Goal: Task Accomplishment & Management: Manage account settings

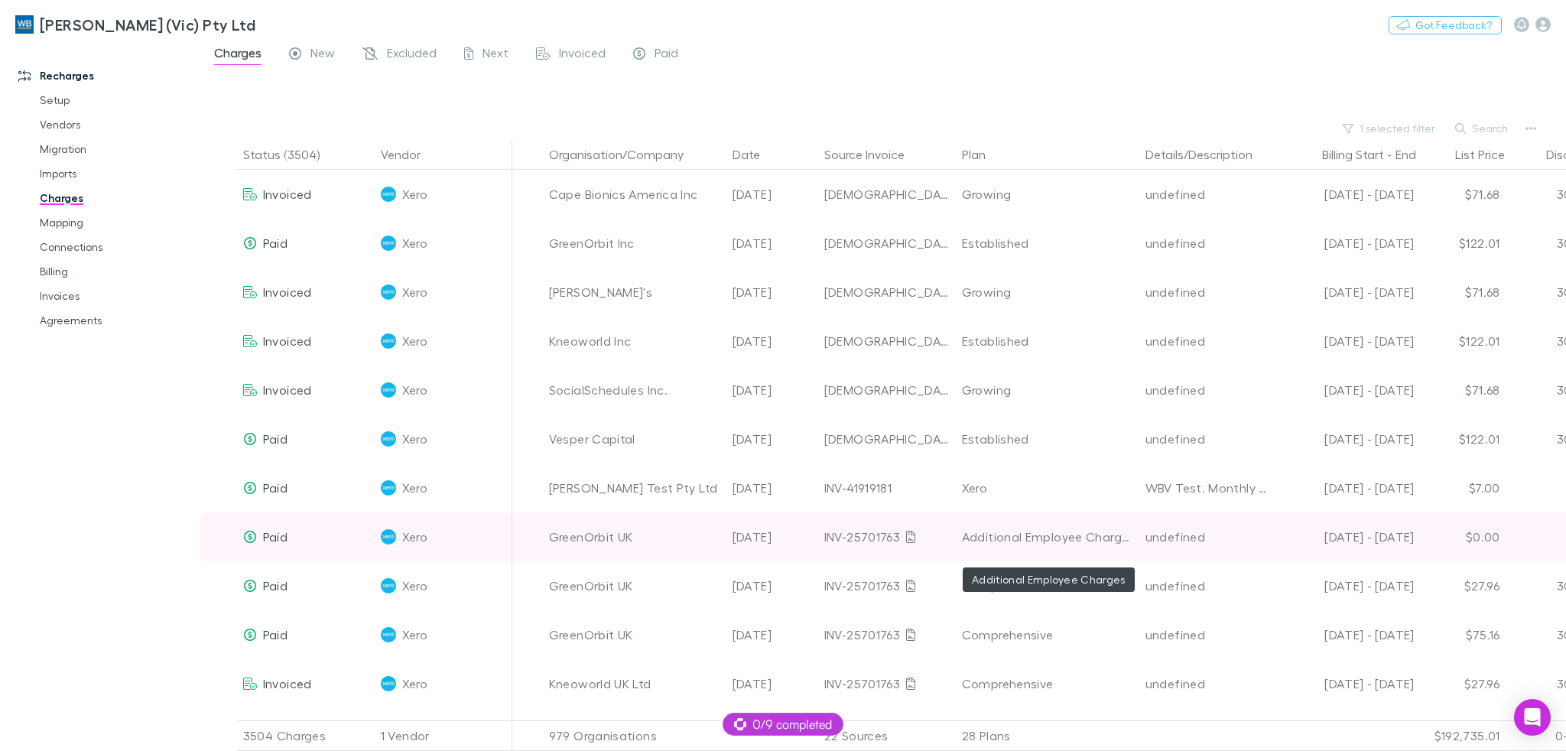
click at [1094, 541] on div "Additional Employee Charges" at bounding box center [1047, 536] width 171 height 49
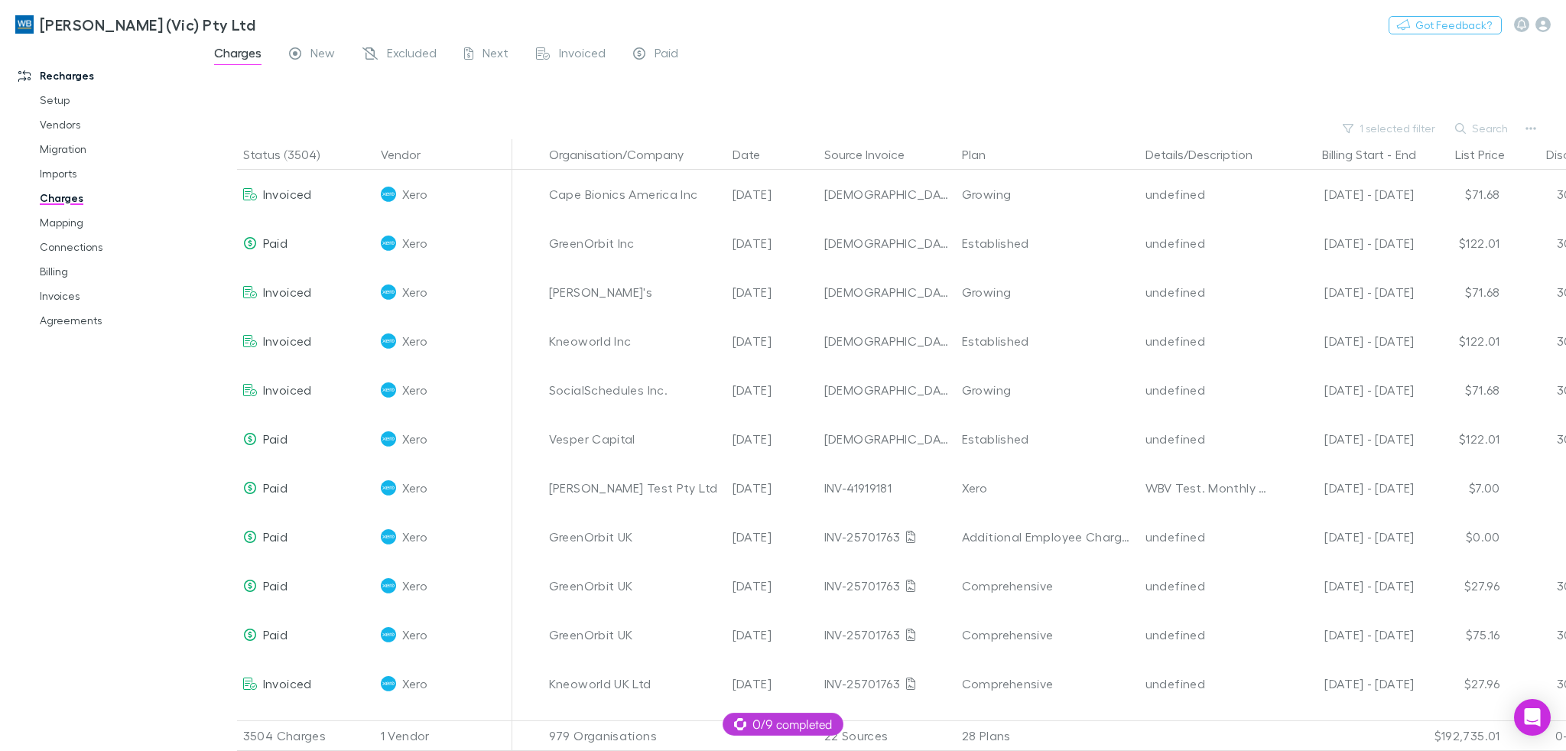
click at [1133, 72] on div at bounding box center [897, 95] width 1338 height 46
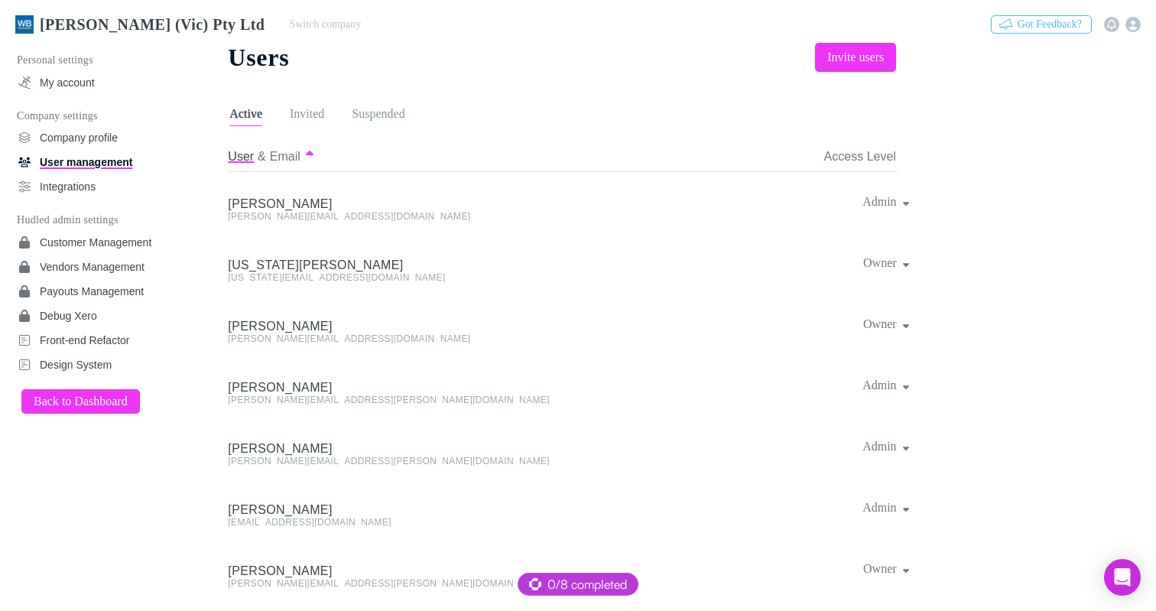
click at [99, 34] on link "William Buck (Vic) Pty Ltd" at bounding box center [140, 24] width 268 height 37
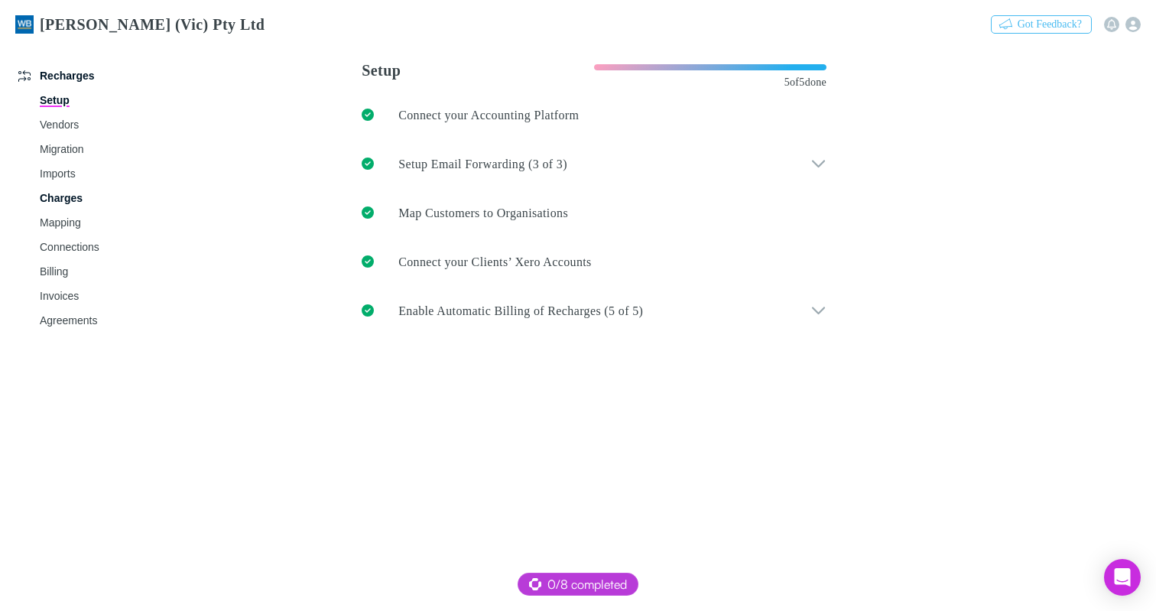
click at [67, 194] on link "Charges" at bounding box center [111, 198] width 175 height 24
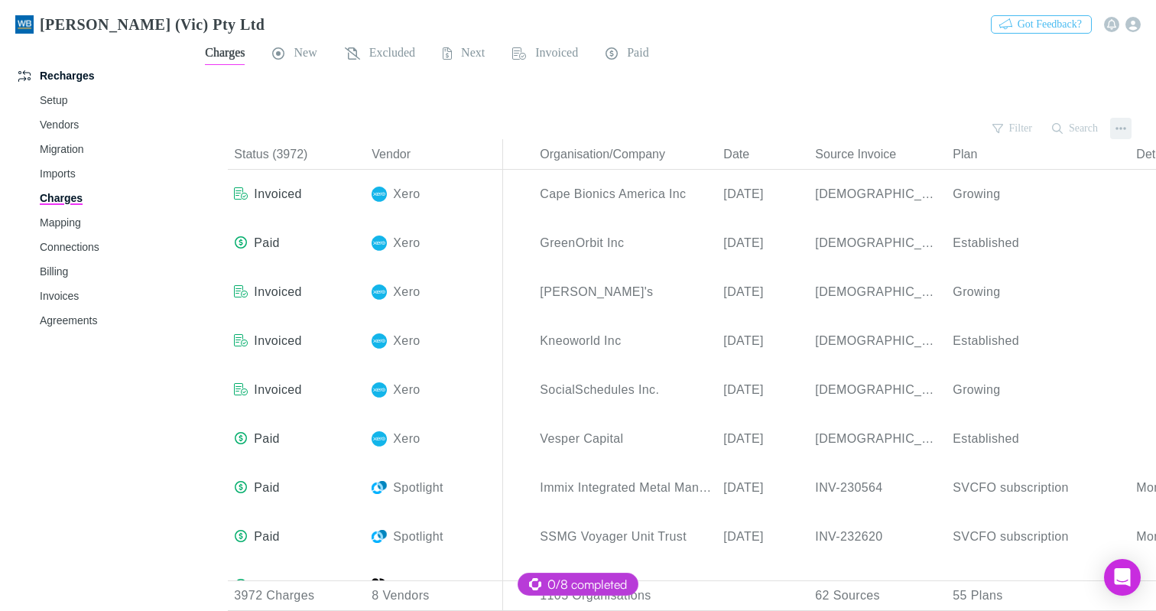
click at [1114, 130] on button "button" at bounding box center [1120, 128] width 21 height 21
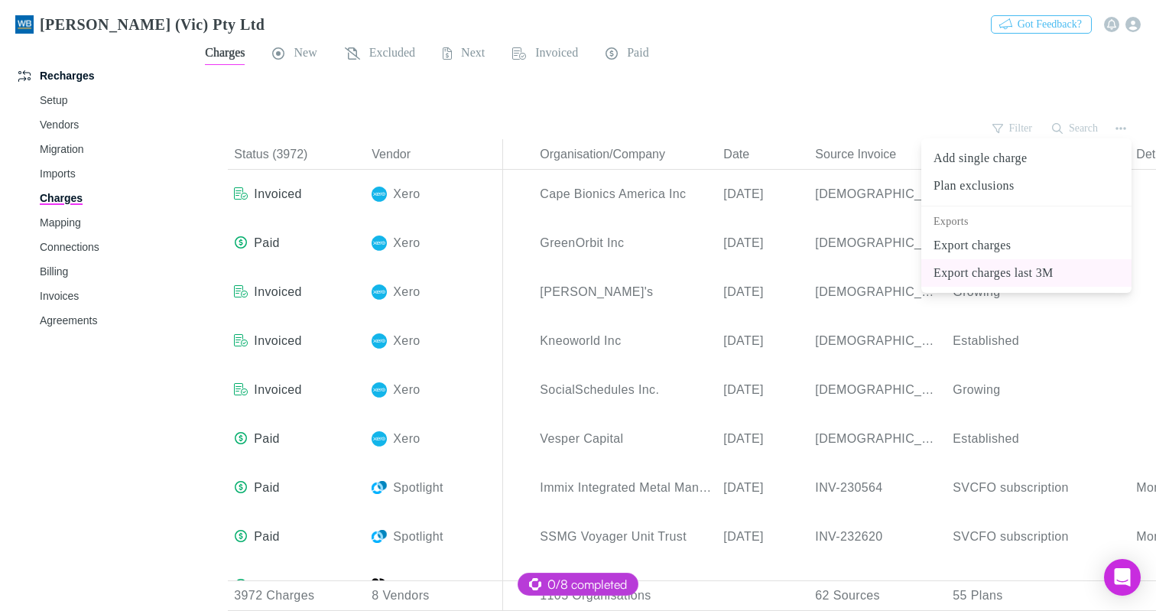
click at [1023, 273] on p "Export charges last 3M" at bounding box center [1027, 273] width 186 height 18
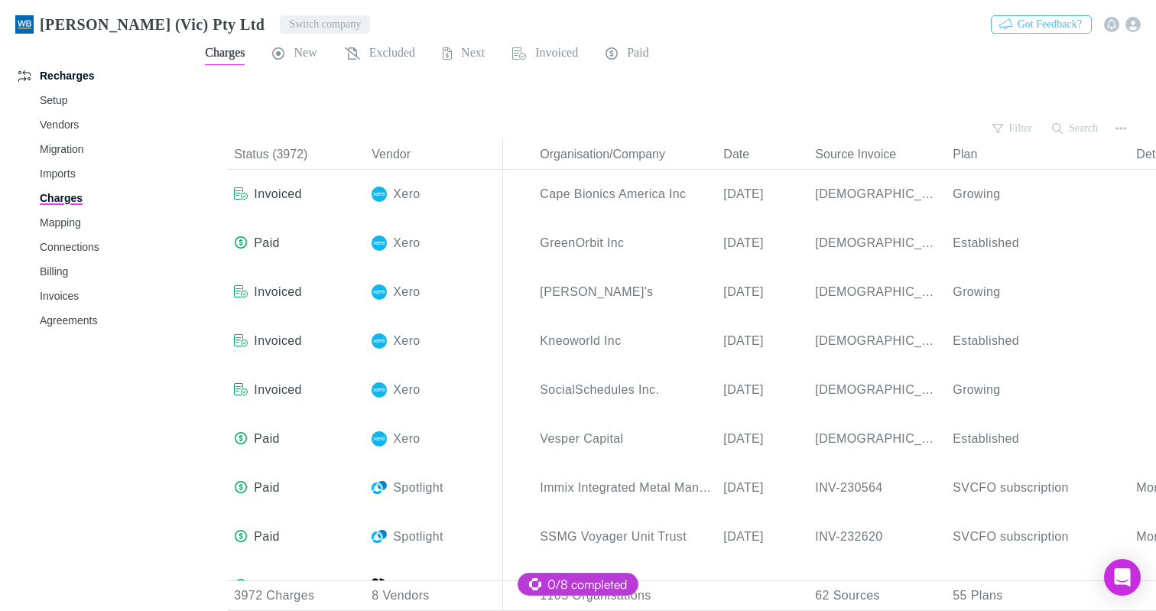
click at [280, 23] on button "Switch company" at bounding box center [325, 24] width 90 height 18
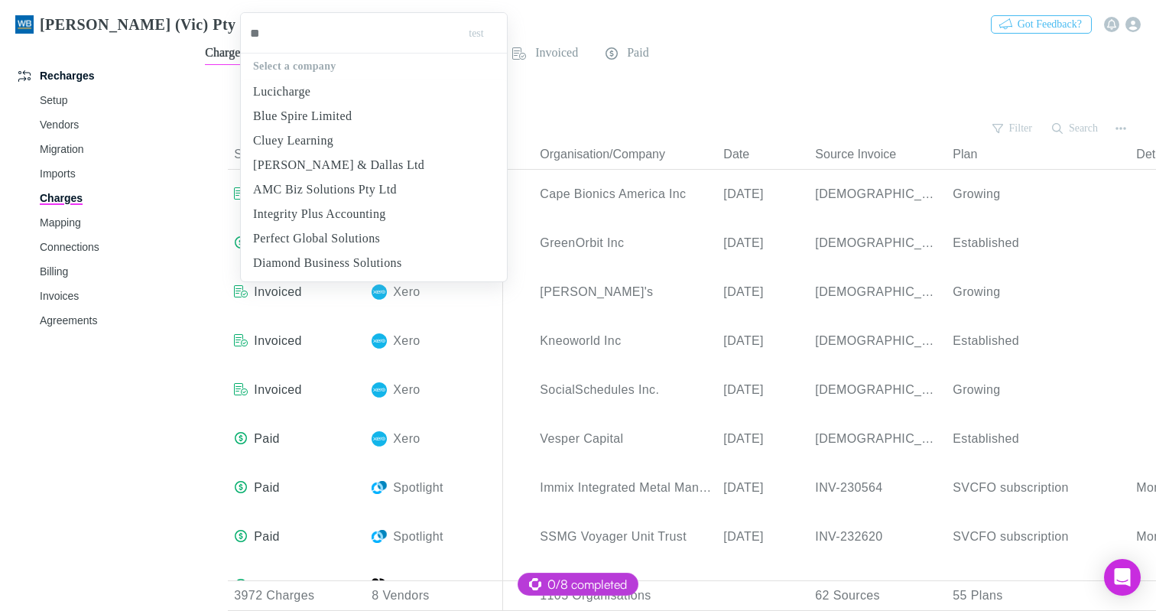
type input "***"
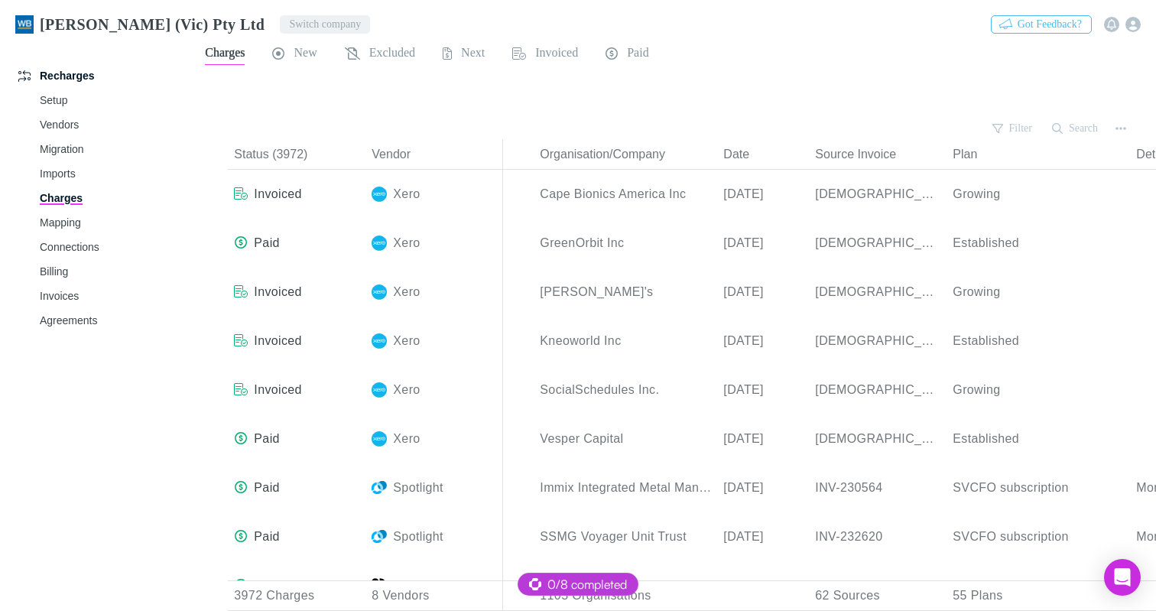
click at [280, 22] on button "Switch company" at bounding box center [325, 24] width 90 height 18
type input "****"
click at [280, 15] on button "Switch company" at bounding box center [325, 24] width 90 height 18
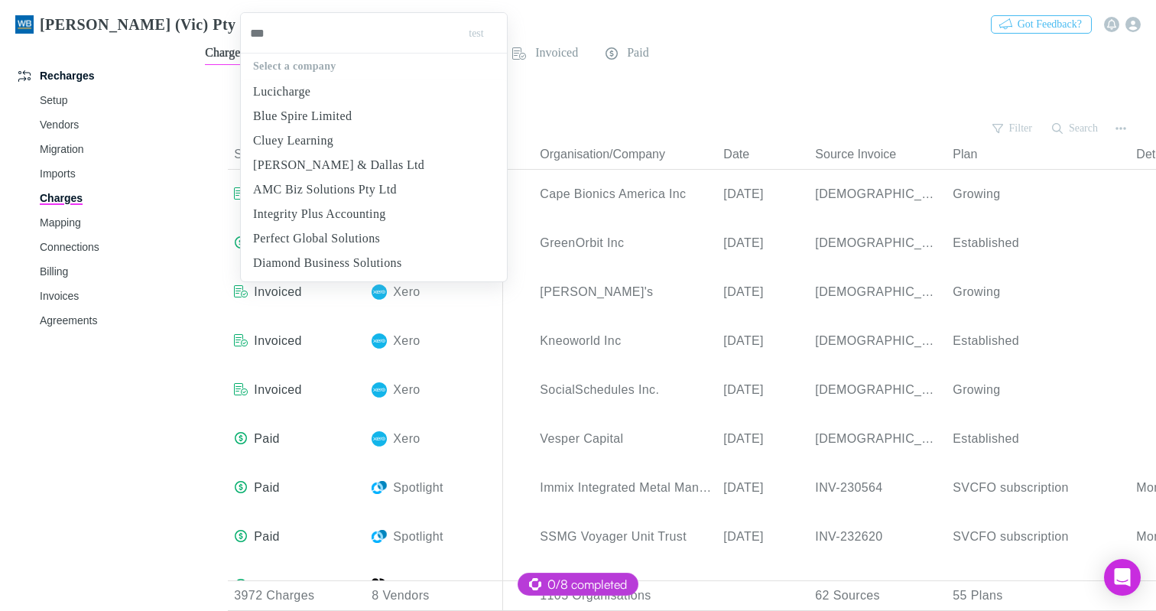
type input "****"
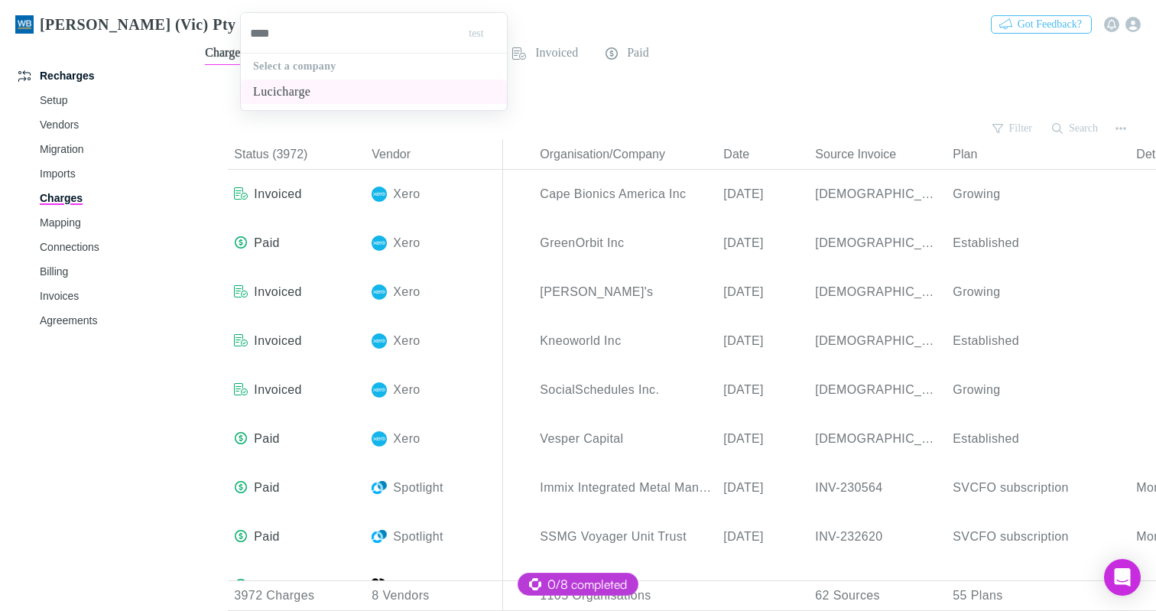
click at [301, 93] on p "Lucicharge" at bounding box center [281, 92] width 57 height 18
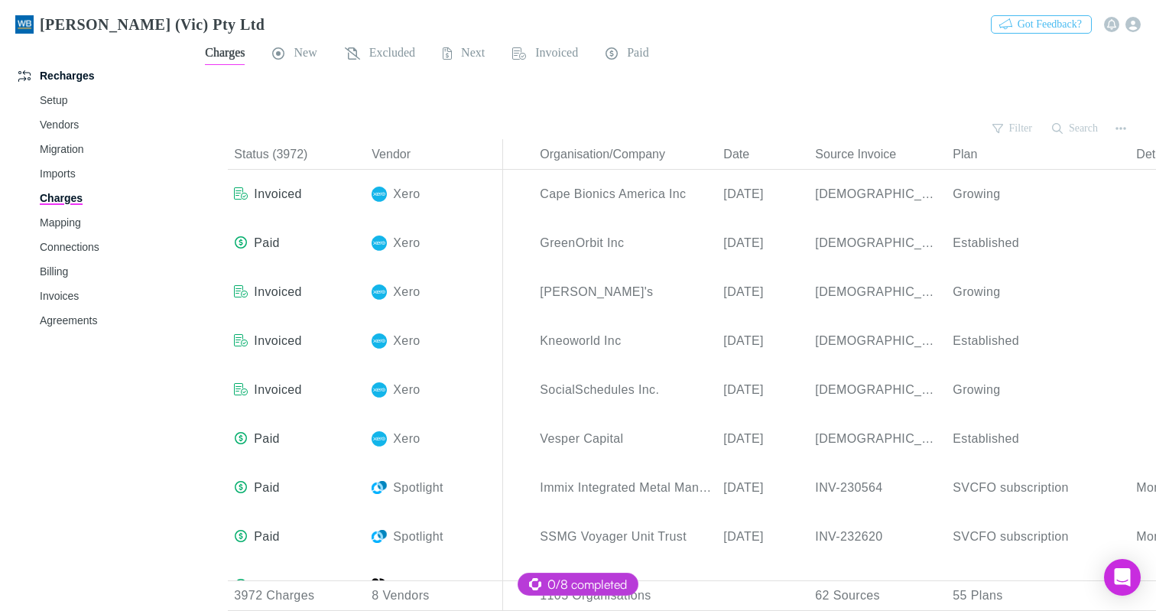
click at [700, 106] on div at bounding box center [688, 95] width 938 height 45
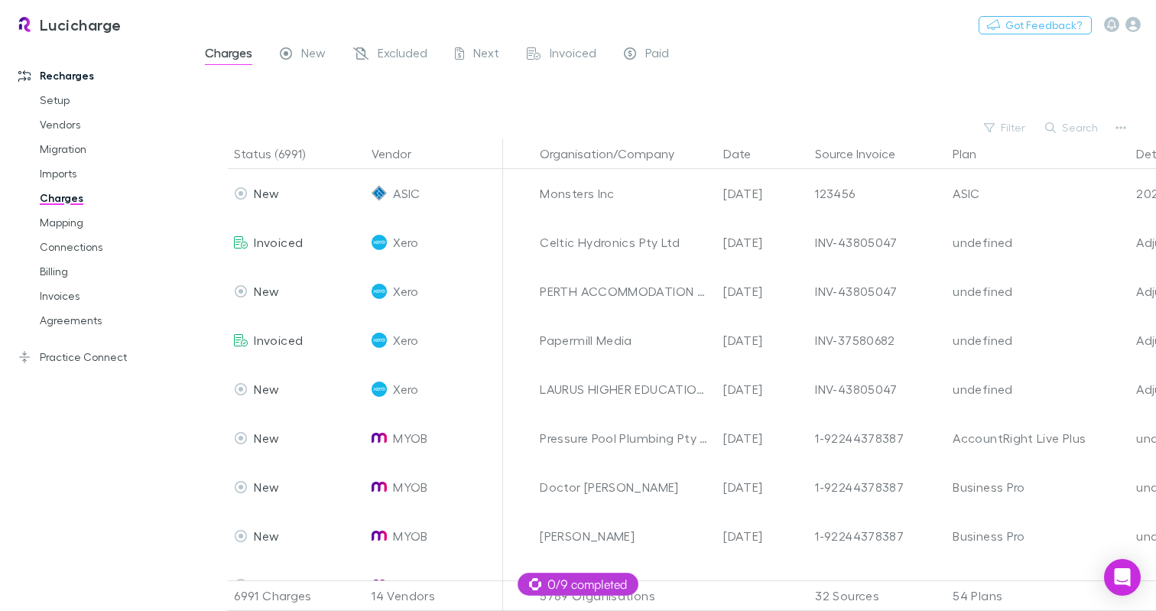
drag, startPoint x: 127, startPoint y: 354, endPoint x: 192, endPoint y: 286, distance: 94.1
click at [127, 354] on link "Practice Connect" at bounding box center [101, 357] width 197 height 24
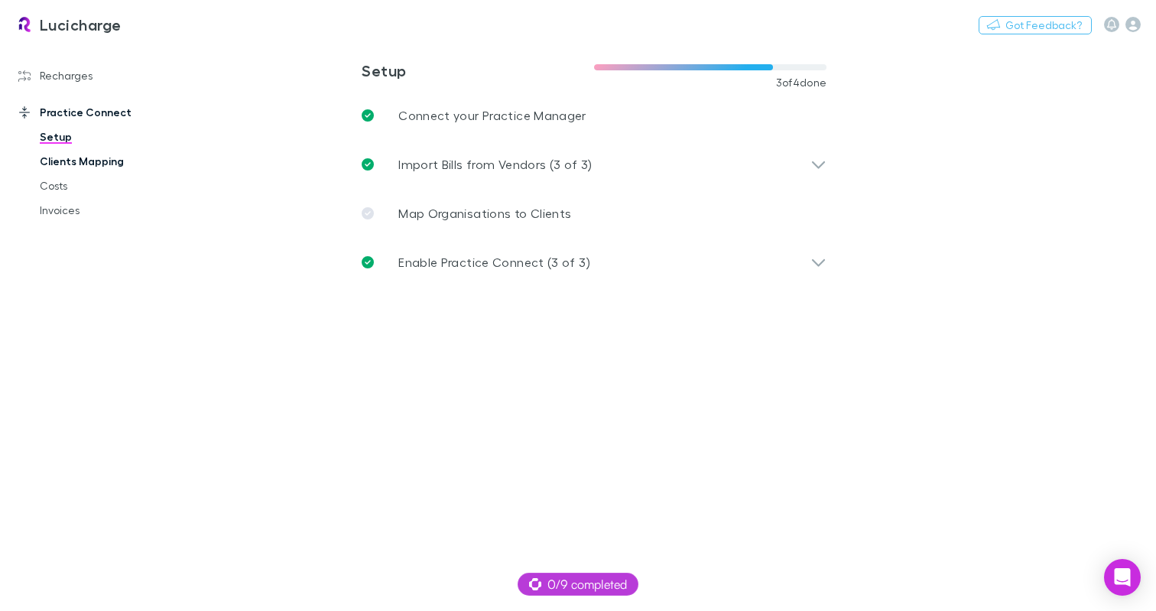
click at [83, 164] on link "Clients Mapping" at bounding box center [111, 161] width 175 height 24
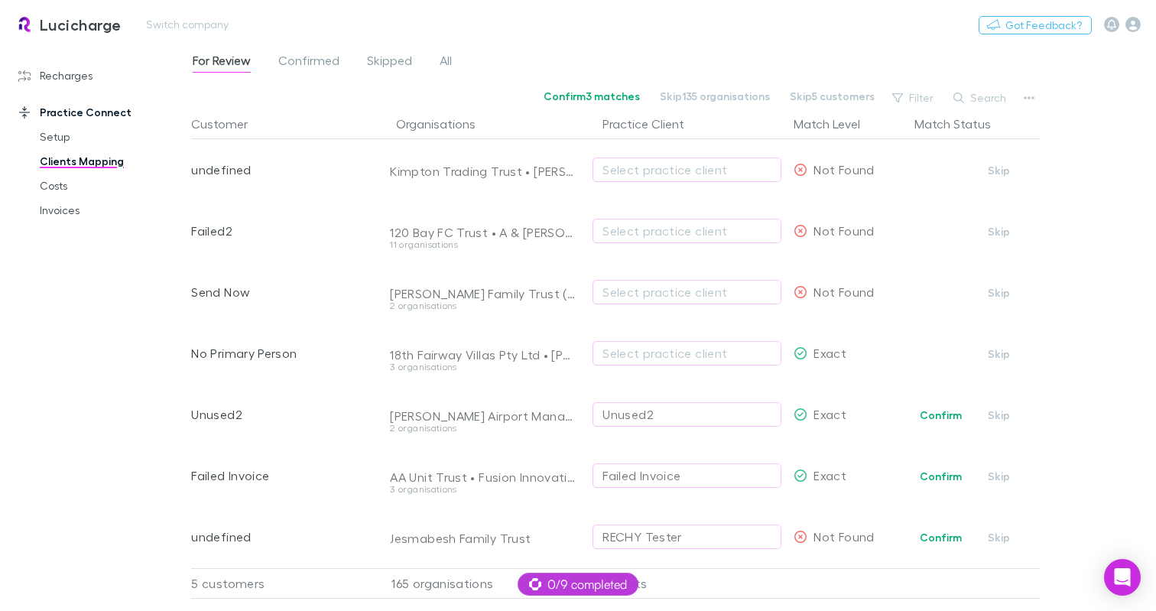
click at [735, 41] on div "Lucicharge Switch company Nothing Got Feedback?" at bounding box center [578, 24] width 1156 height 49
click at [52, 80] on link "Recharges" at bounding box center [101, 75] width 197 height 24
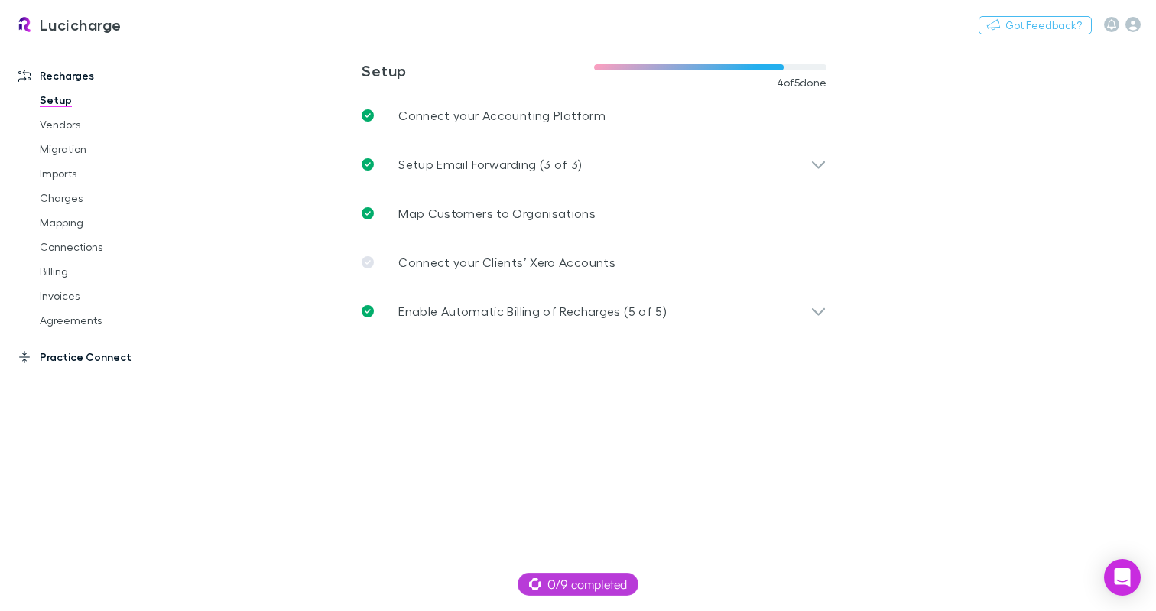
click at [75, 349] on link "Practice Connect" at bounding box center [101, 357] width 197 height 24
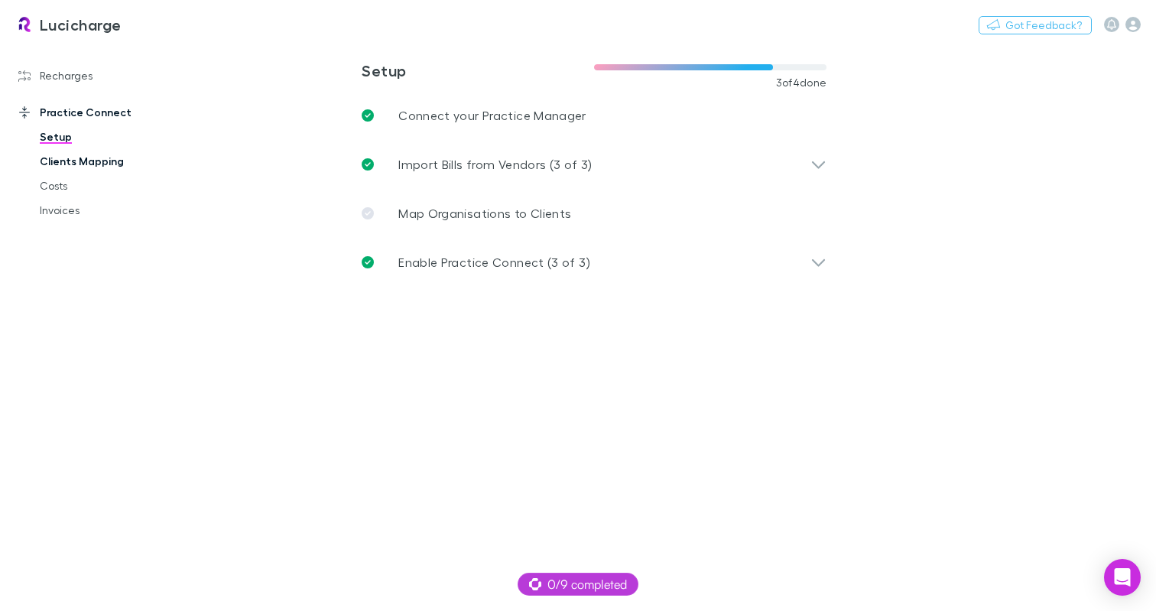
click at [54, 164] on link "Clients Mapping" at bounding box center [111, 161] width 175 height 24
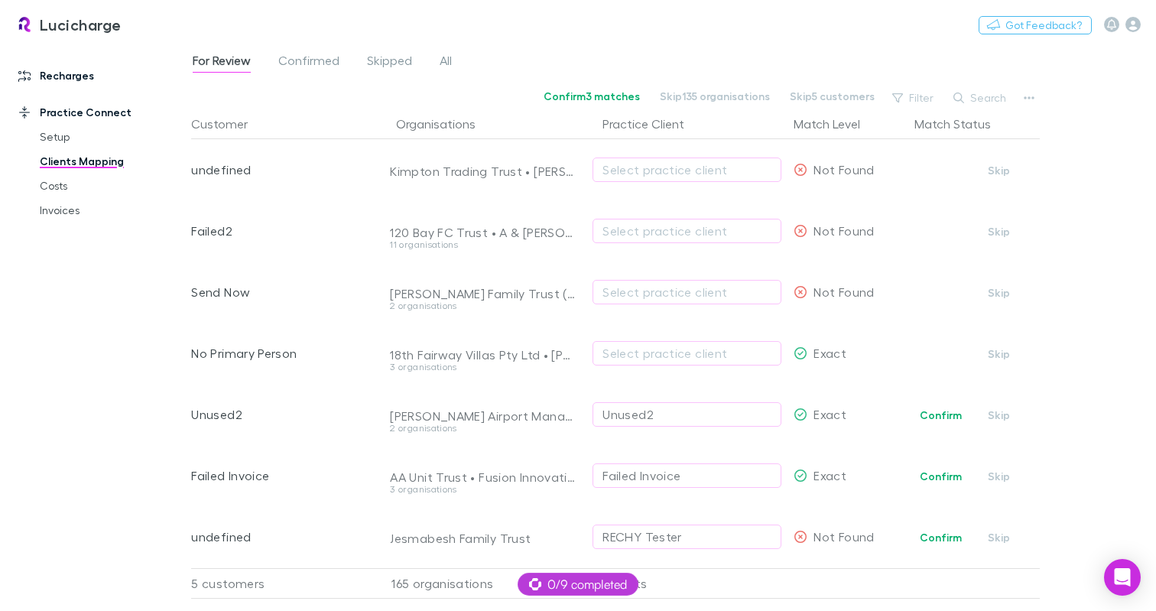
click at [87, 80] on link "Recharges" at bounding box center [101, 75] width 197 height 24
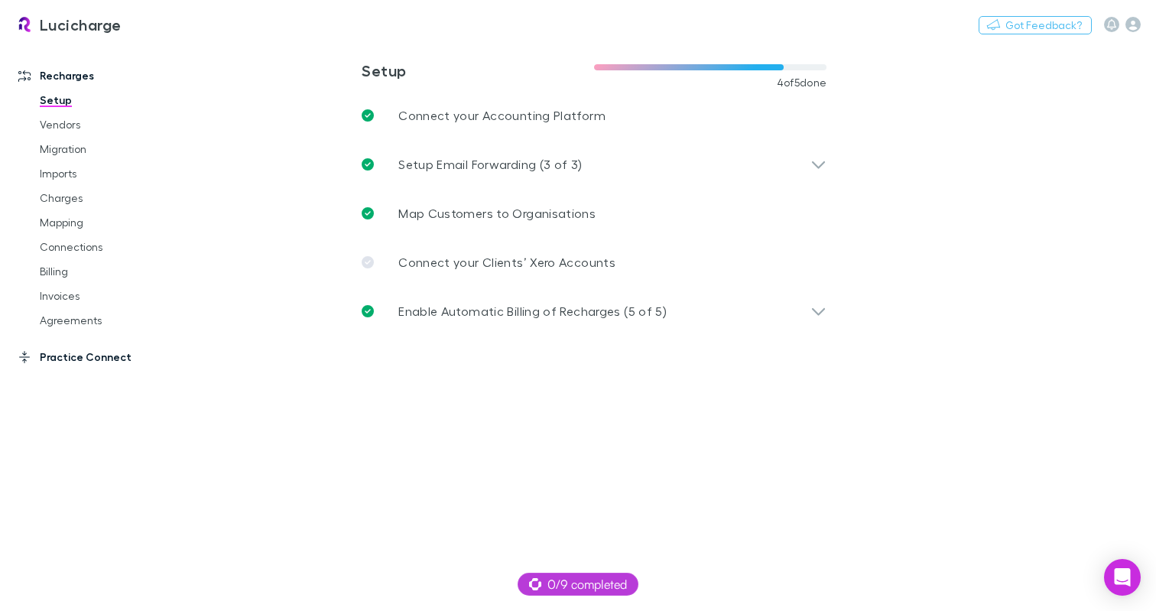
click at [82, 359] on link "Practice Connect" at bounding box center [101, 357] width 197 height 24
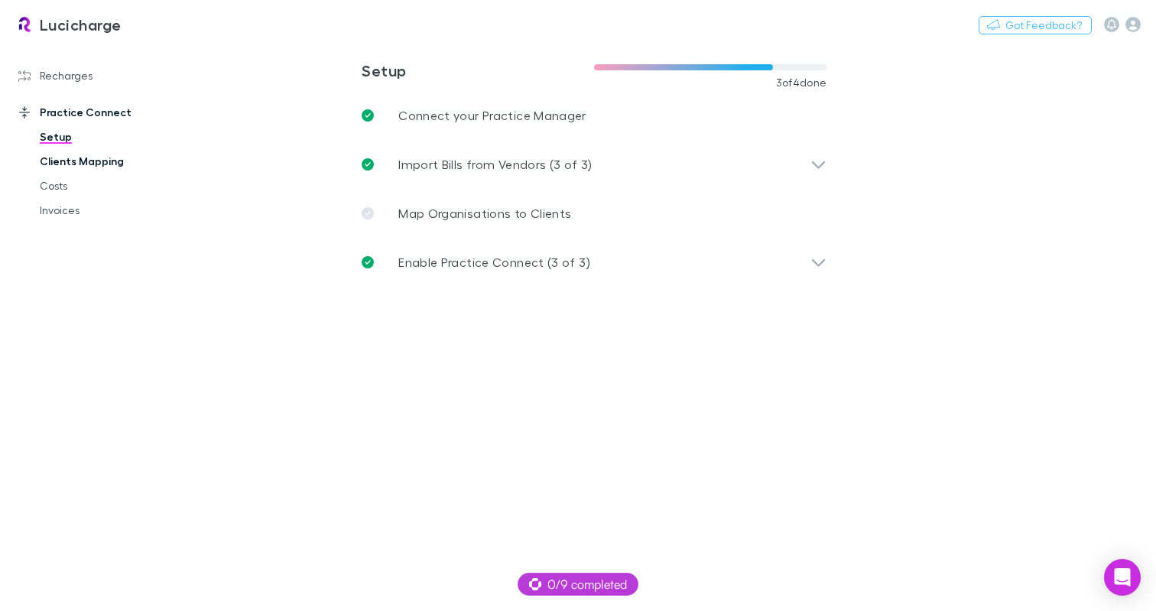
click at [78, 164] on link "Clients Mapping" at bounding box center [111, 161] width 175 height 24
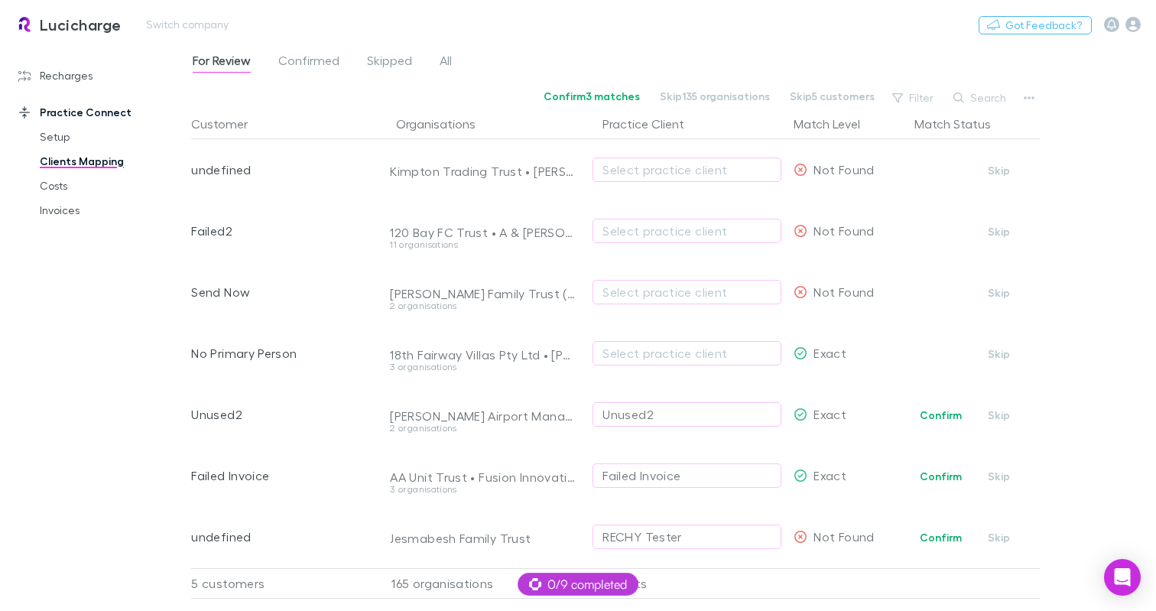
click at [809, 26] on div "Lucicharge Switch company Nothing Got Feedback?" at bounding box center [578, 24] width 1156 height 49
click at [782, 41] on div "Lucicharge Switch company Nothing Got Feedback?" at bounding box center [578, 24] width 1156 height 49
click at [59, 80] on link "Recharges" at bounding box center [101, 75] width 197 height 24
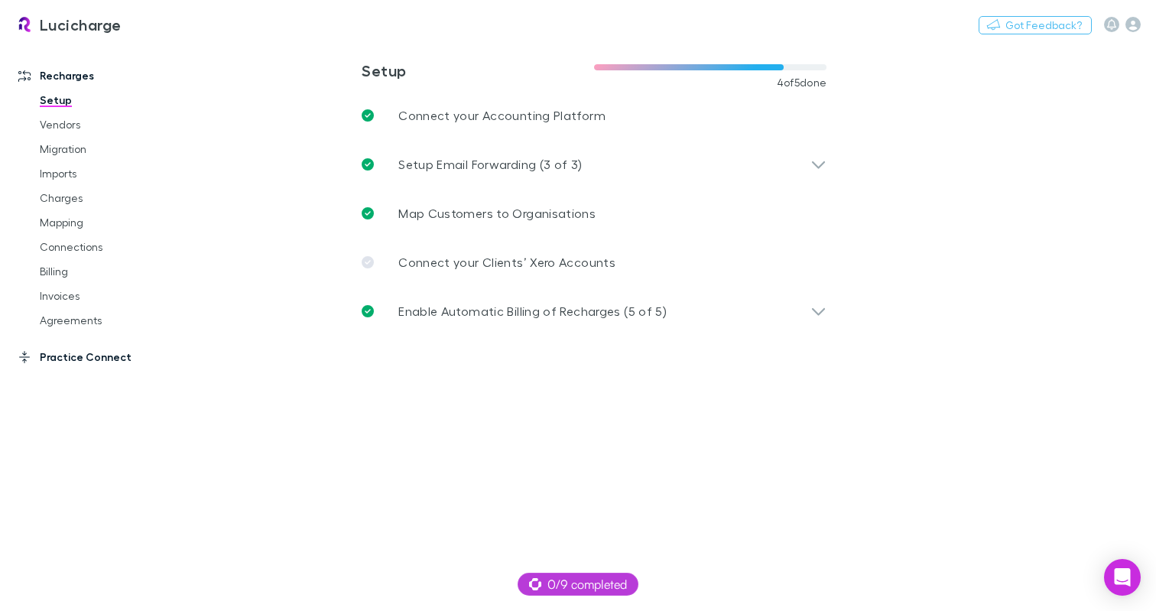
click at [87, 362] on link "Practice Connect" at bounding box center [101, 357] width 197 height 24
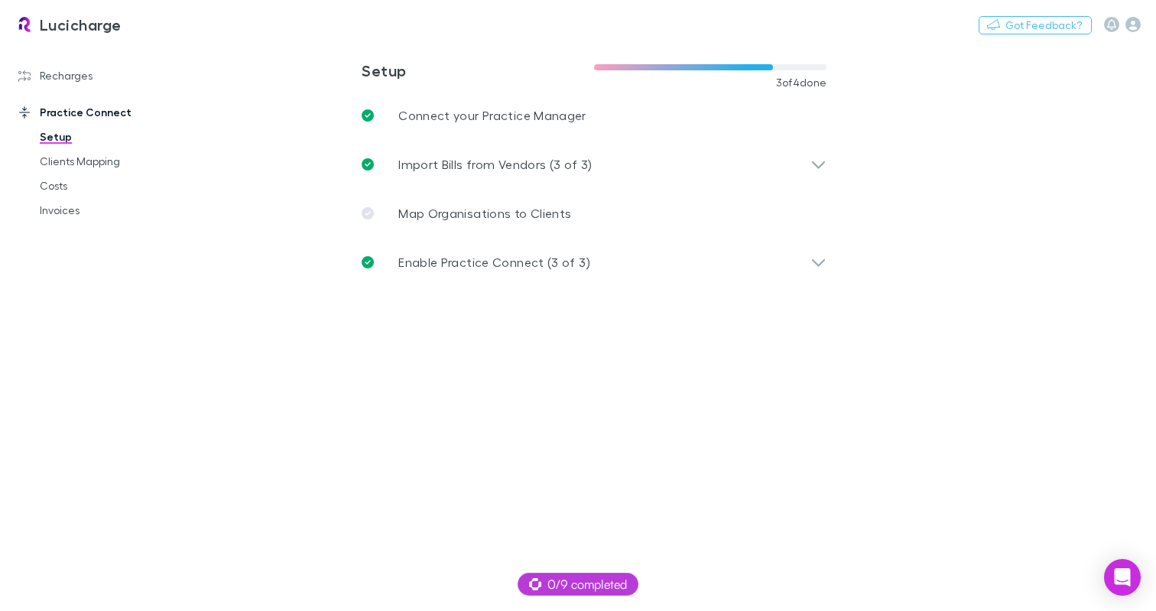
click at [70, 147] on link "Setup" at bounding box center [111, 137] width 175 height 24
click at [71, 158] on link "Clients Mapping" at bounding box center [111, 161] width 175 height 24
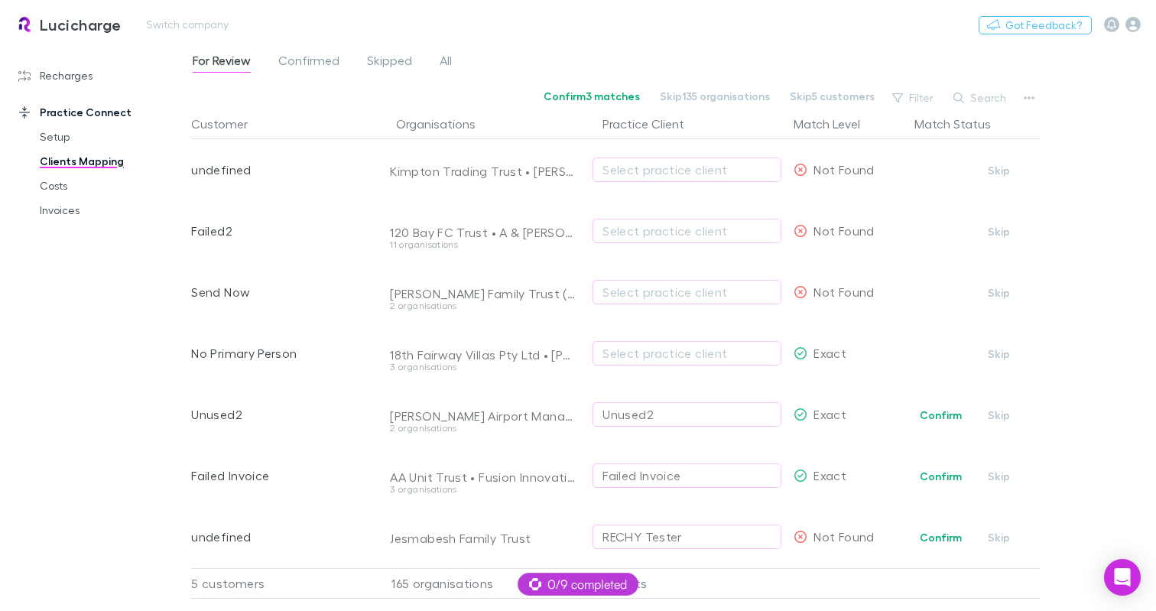
click at [688, 32] on div "Lucicharge Switch company Nothing Got Feedback?" at bounding box center [578, 24] width 1156 height 49
click at [61, 70] on link "Recharges" at bounding box center [101, 75] width 197 height 24
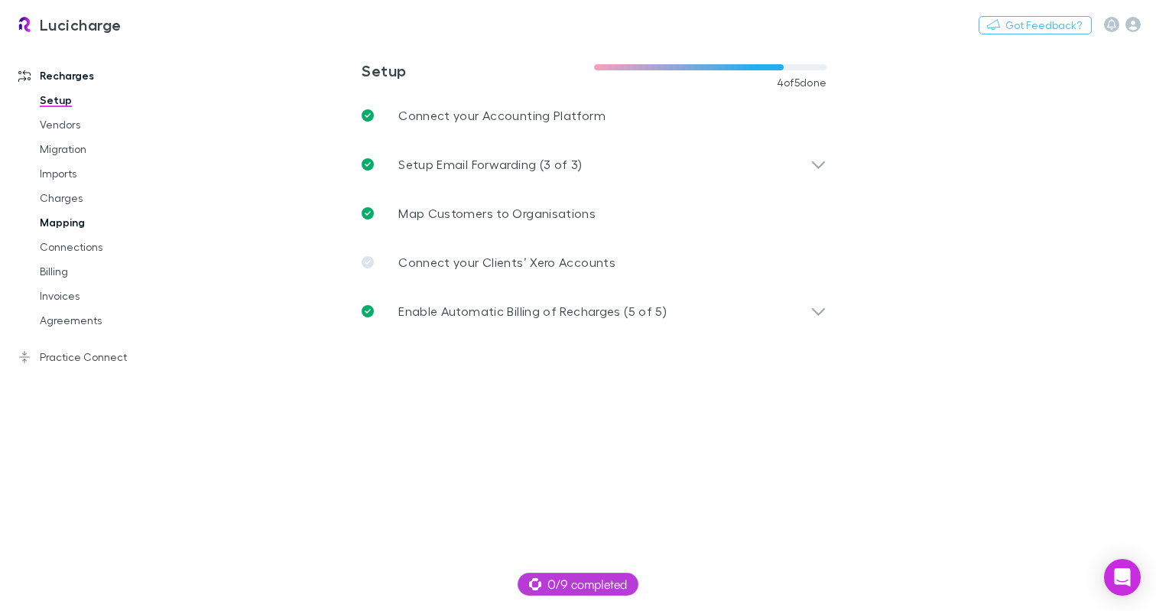
click at [55, 226] on link "Mapping" at bounding box center [111, 222] width 175 height 24
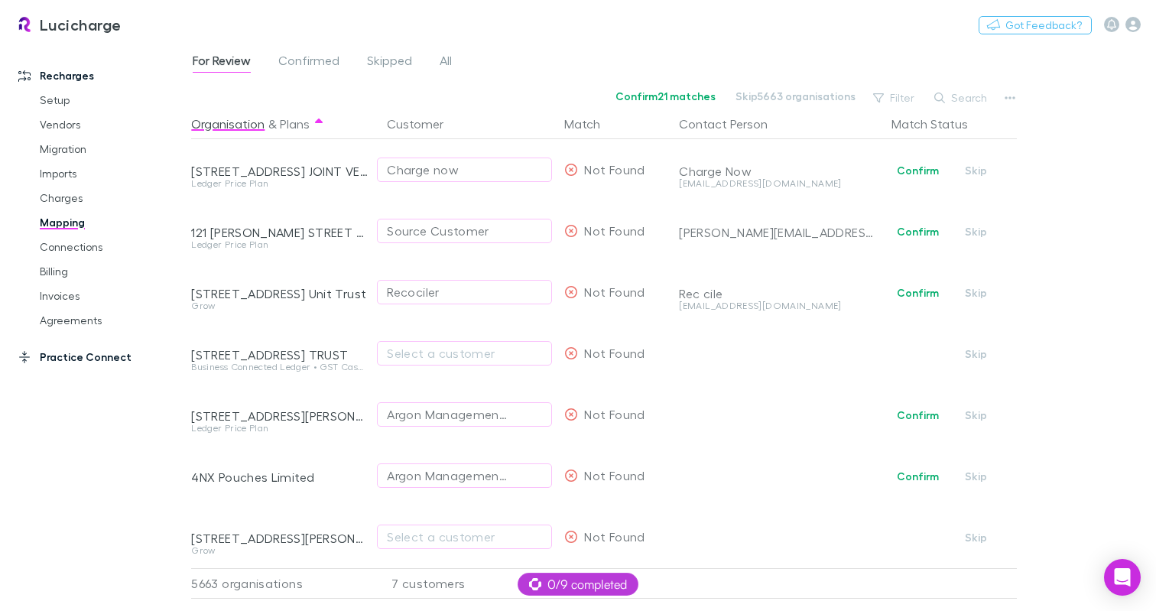
click at [85, 362] on link "Practice Connect" at bounding box center [101, 357] width 197 height 24
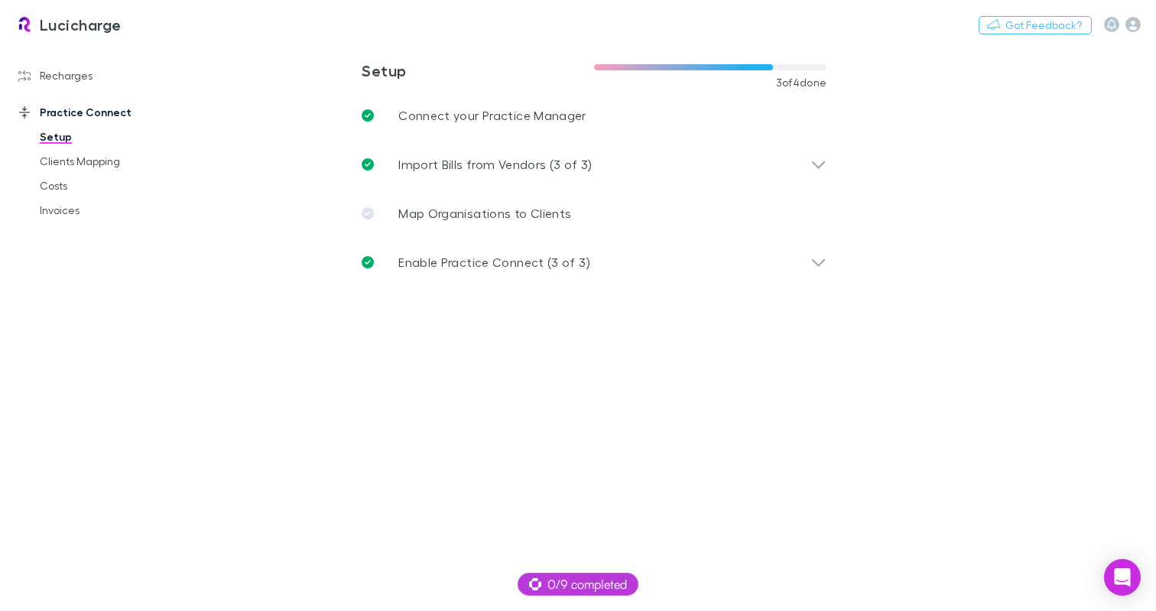
click at [84, 168] on link "Clients Mapping" at bounding box center [111, 161] width 175 height 24
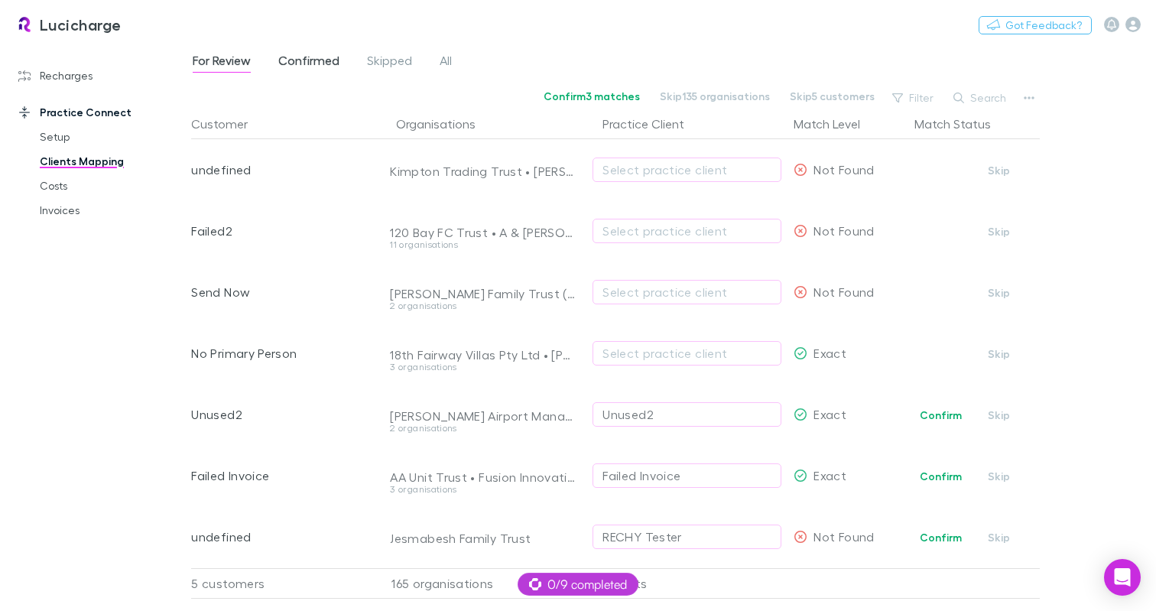
click at [308, 63] on span "Confirmed" at bounding box center [308, 63] width 61 height 20
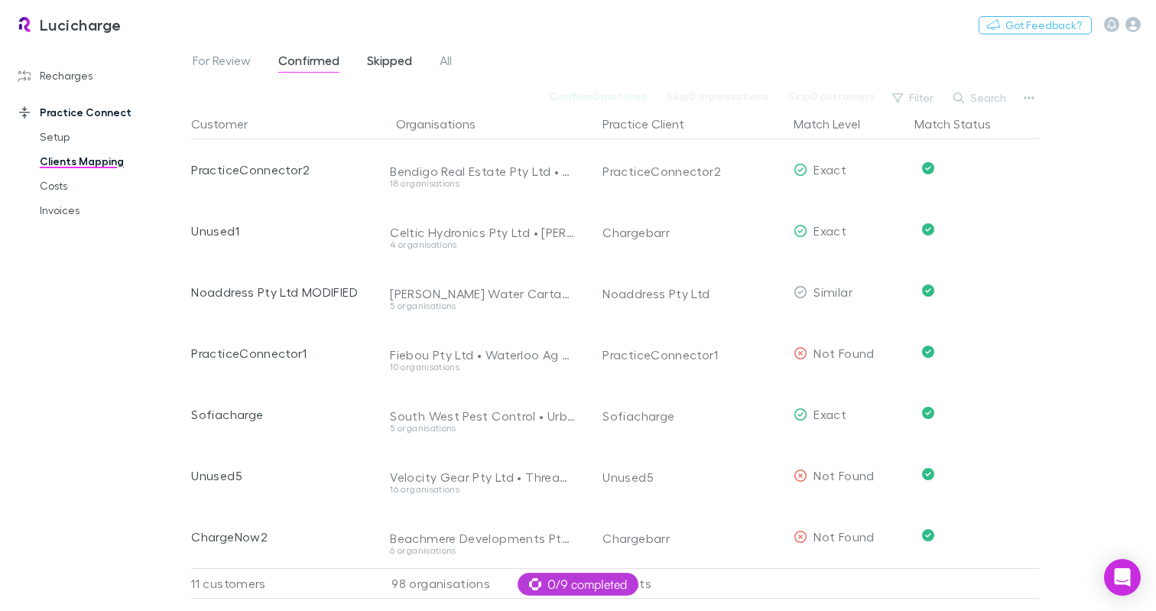
click at [406, 56] on span "Skipped" at bounding box center [389, 63] width 45 height 20
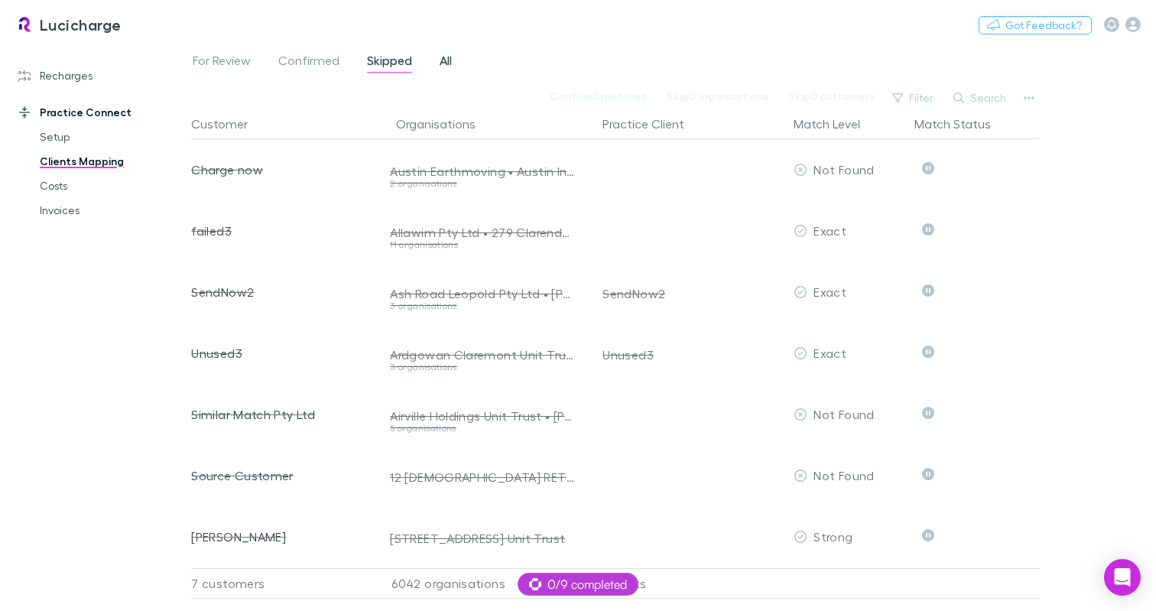
click at [457, 58] on div "For Review Confirmed Skipped All" at bounding box center [328, 62] width 275 height 24
click at [447, 60] on span "All" at bounding box center [446, 63] width 12 height 20
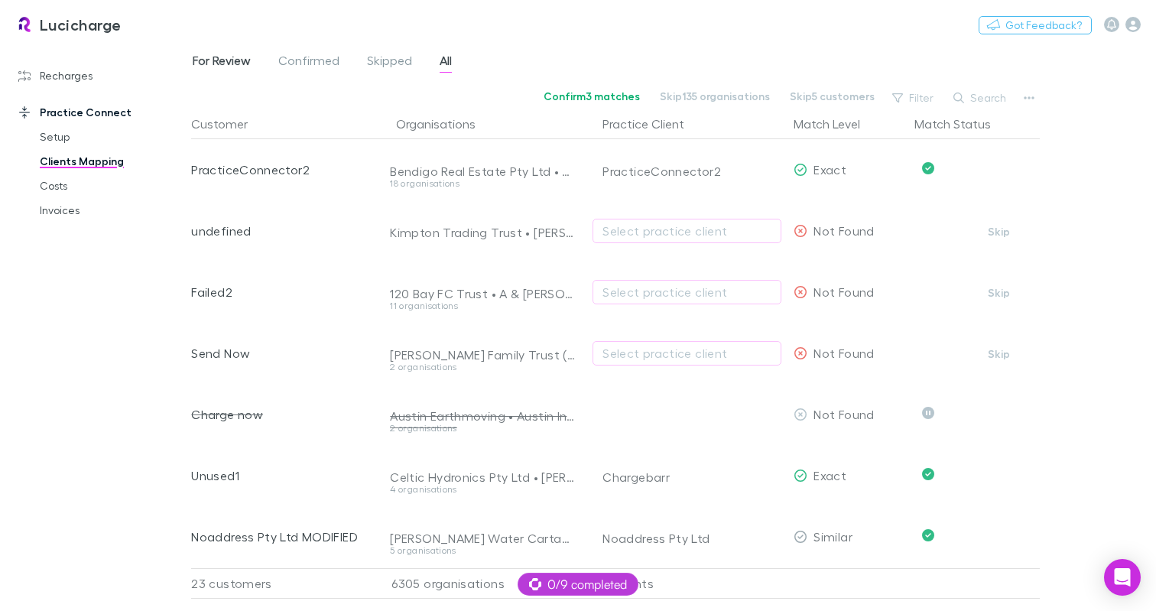
click at [216, 52] on link "For Review" at bounding box center [221, 62] width 61 height 24
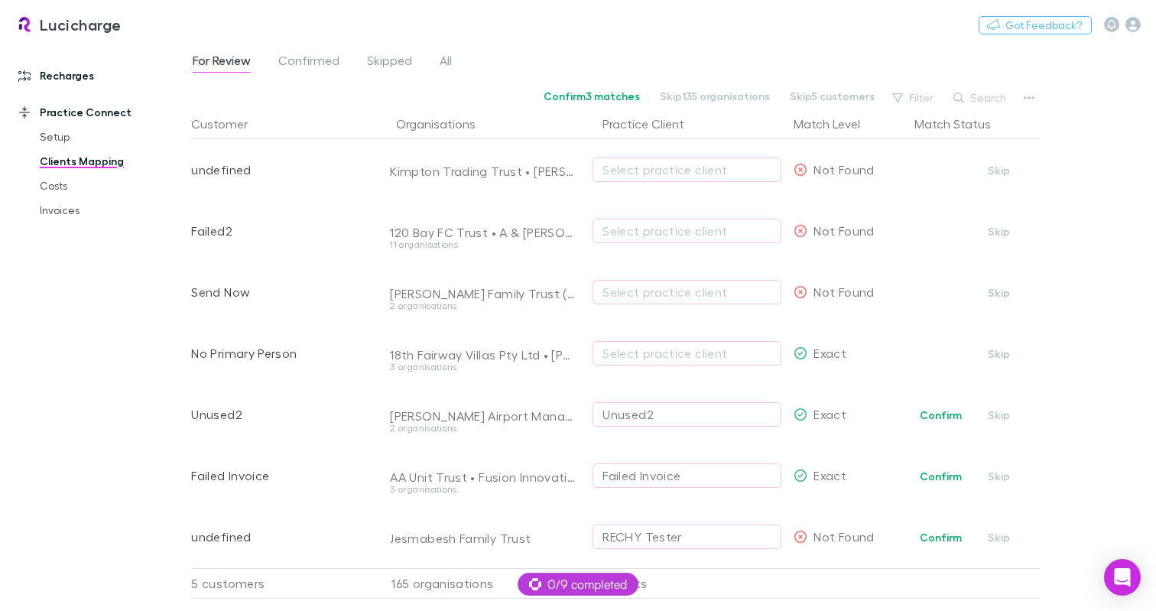
click at [54, 74] on link "Recharges" at bounding box center [101, 75] width 197 height 24
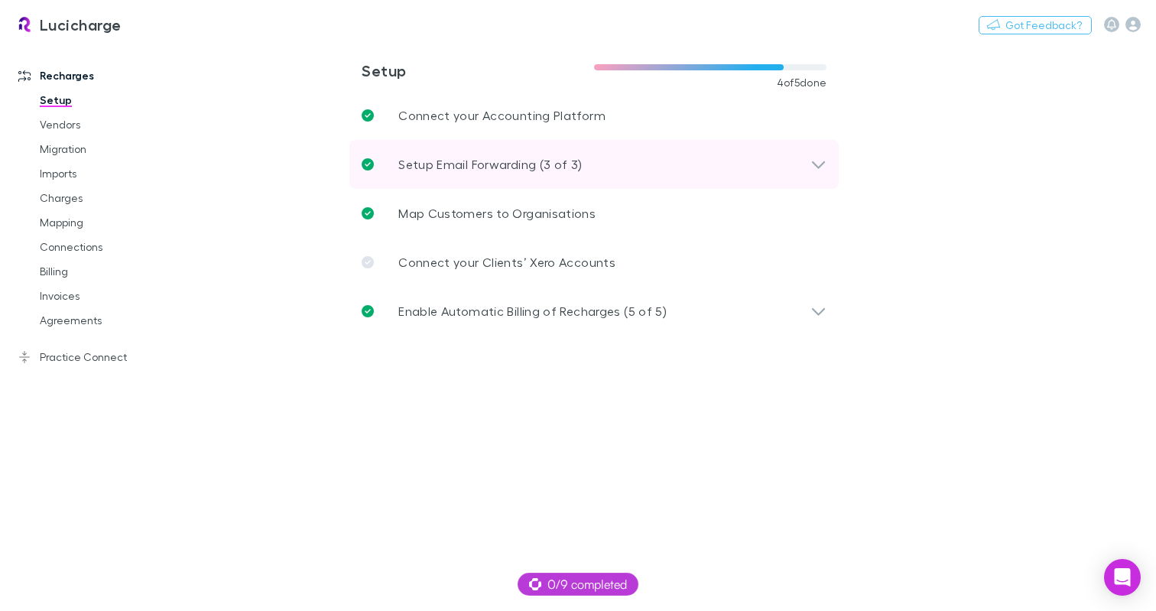
click at [683, 158] on div "Setup Email Forwarding (3 of 3)" at bounding box center [586, 164] width 449 height 18
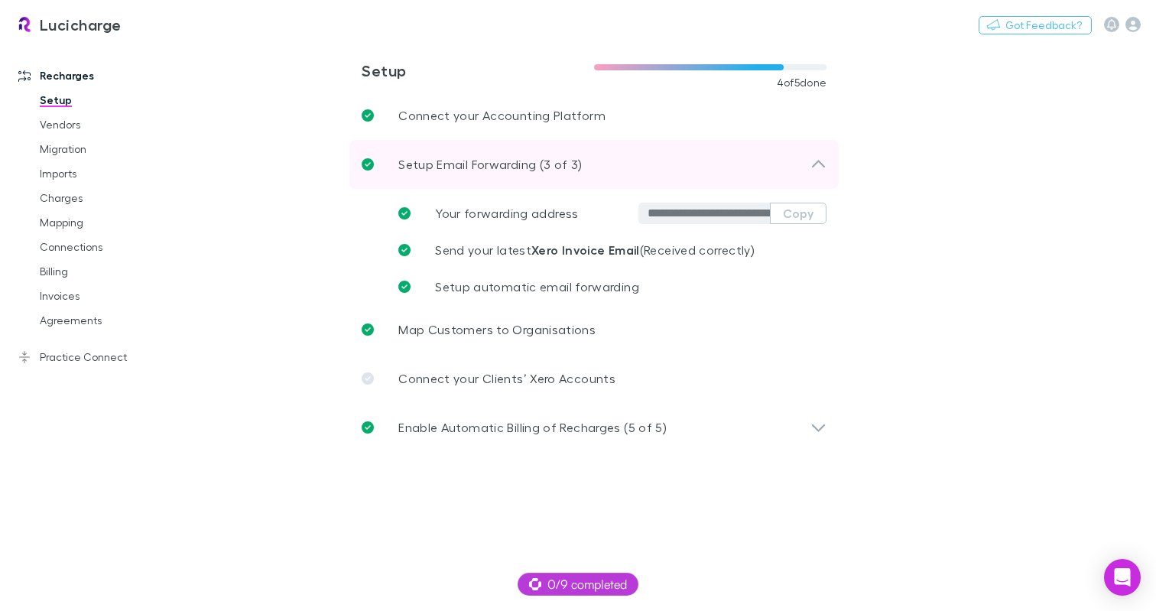
click at [713, 149] on div "Setup Email Forwarding (3 of 3)" at bounding box center [593, 164] width 489 height 49
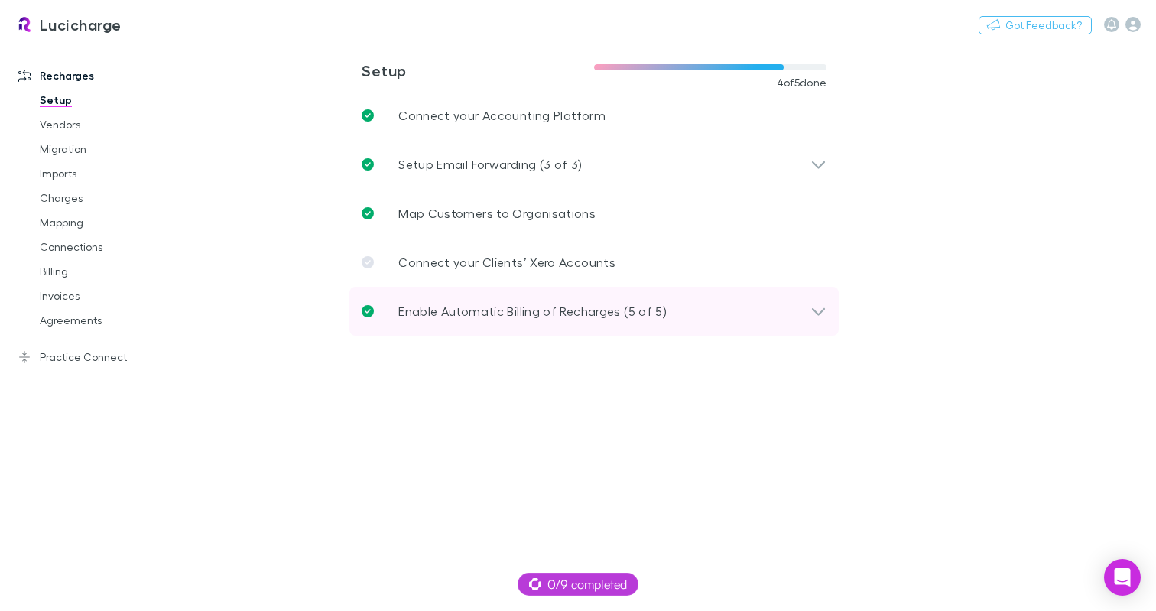
click at [741, 310] on div "Enable Automatic Billing of Recharges (5 of 5)" at bounding box center [586, 311] width 449 height 18
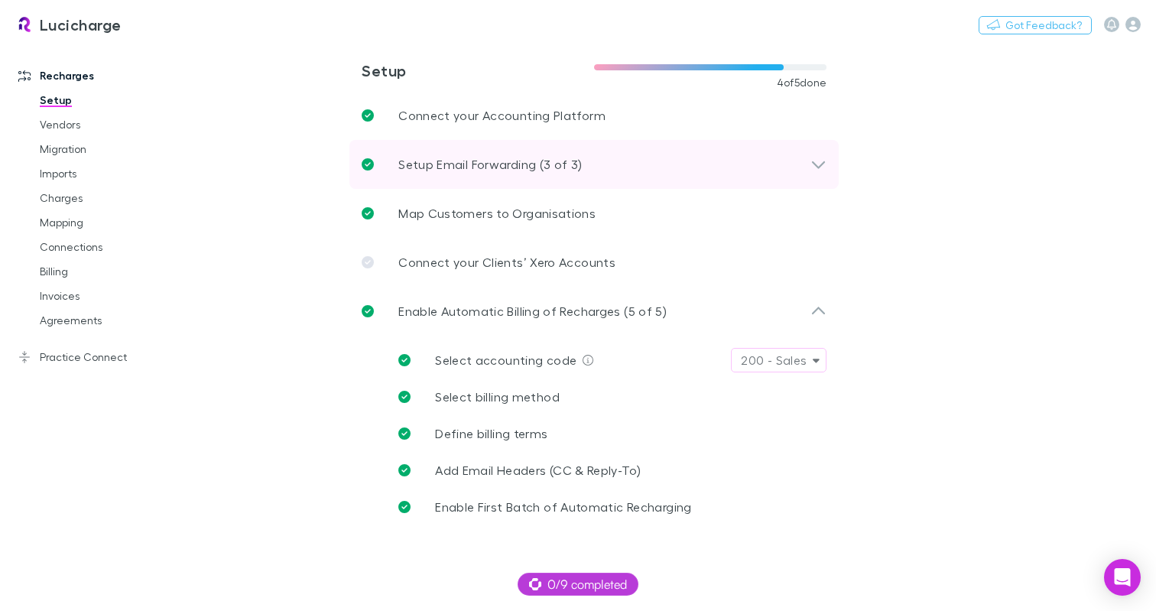
click at [765, 156] on div "Setup Email Forwarding (3 of 3)" at bounding box center [586, 164] width 449 height 18
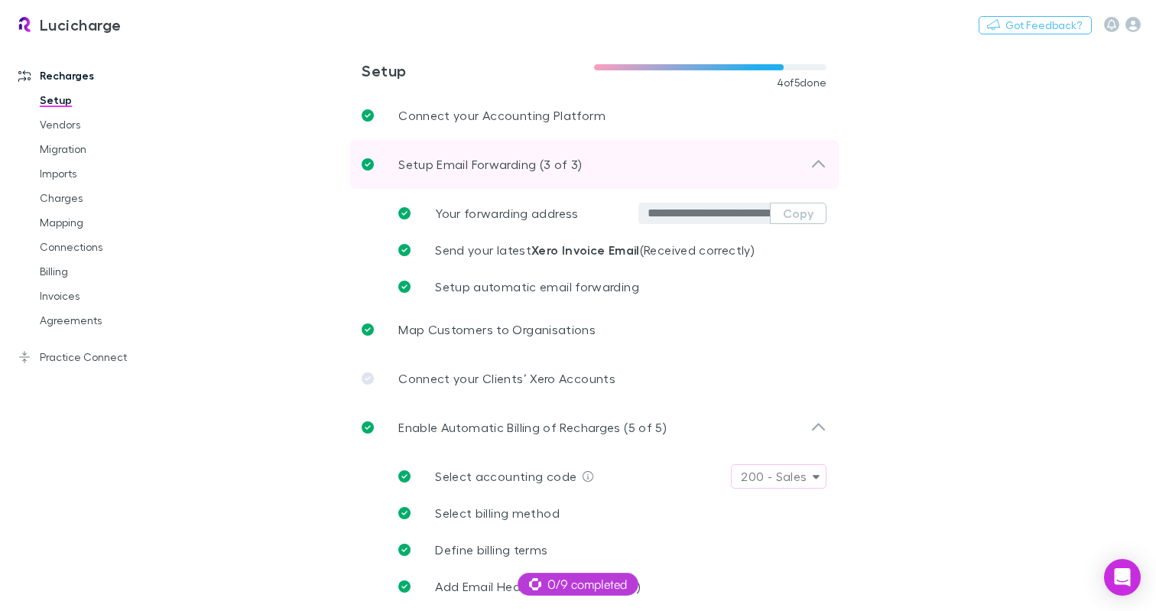
click at [728, 151] on div "Setup Email Forwarding (3 of 3)" at bounding box center [593, 164] width 489 height 49
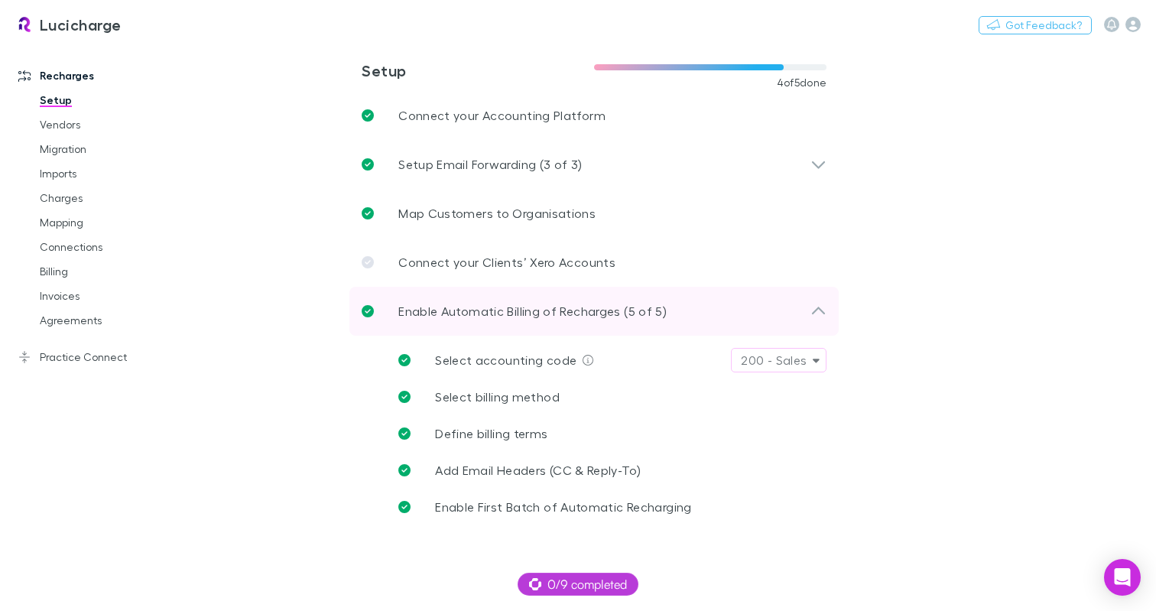
click at [651, 303] on p "Enable Automatic Billing of Recharges (5 of 5)" at bounding box center [532, 311] width 268 height 18
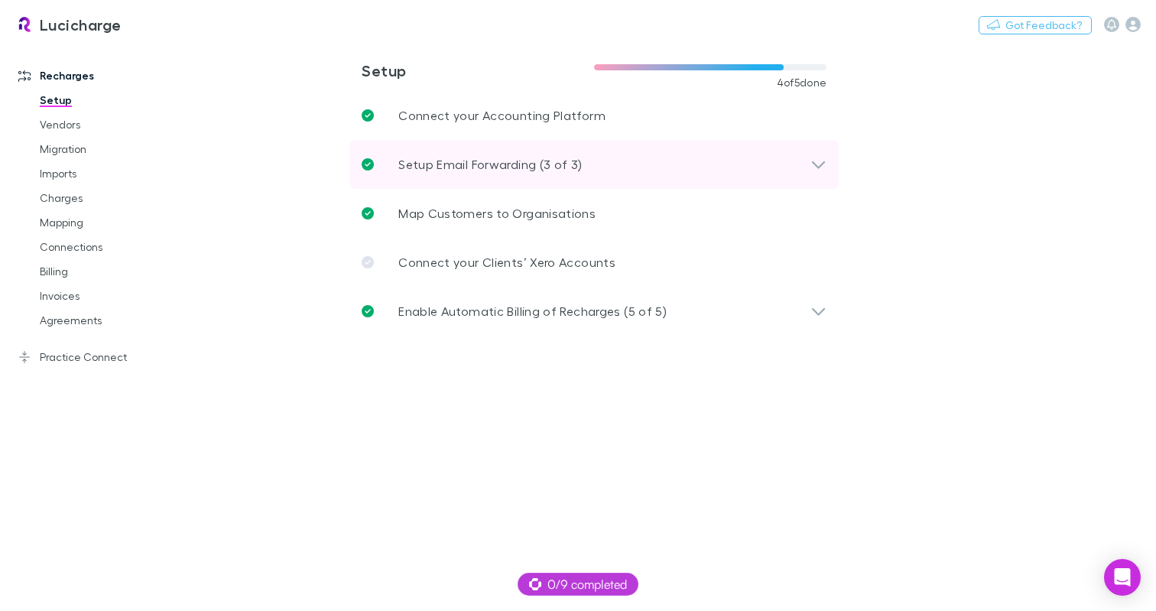
click at [696, 171] on div "Setup Email Forwarding (3 of 3)" at bounding box center [586, 164] width 449 height 18
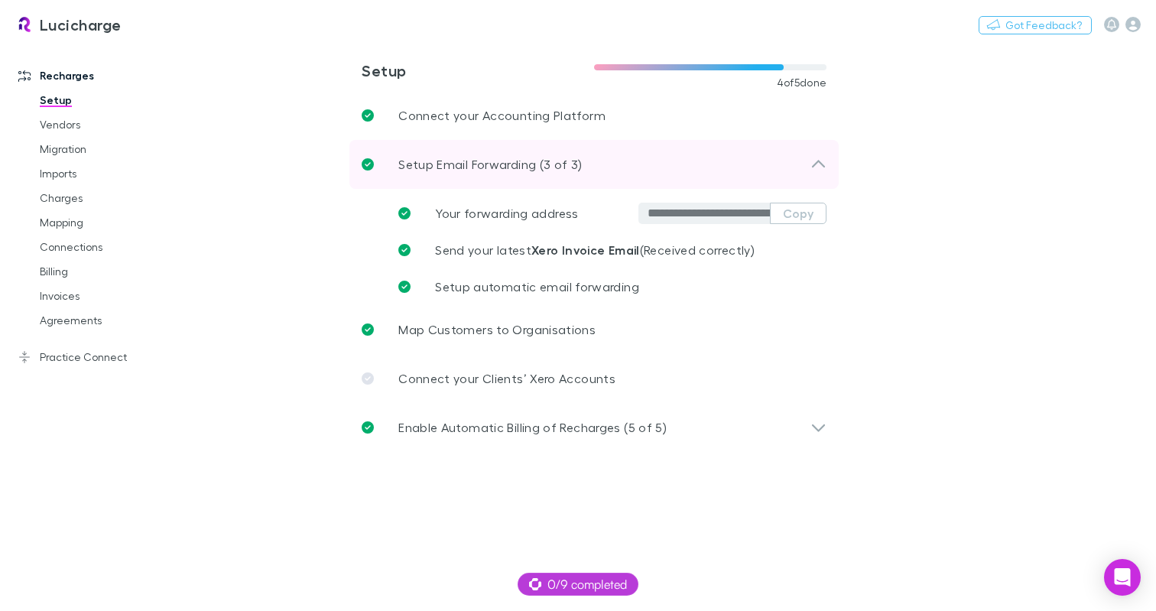
click at [696, 171] on div "Setup Email Forwarding (3 of 3)" at bounding box center [586, 164] width 449 height 18
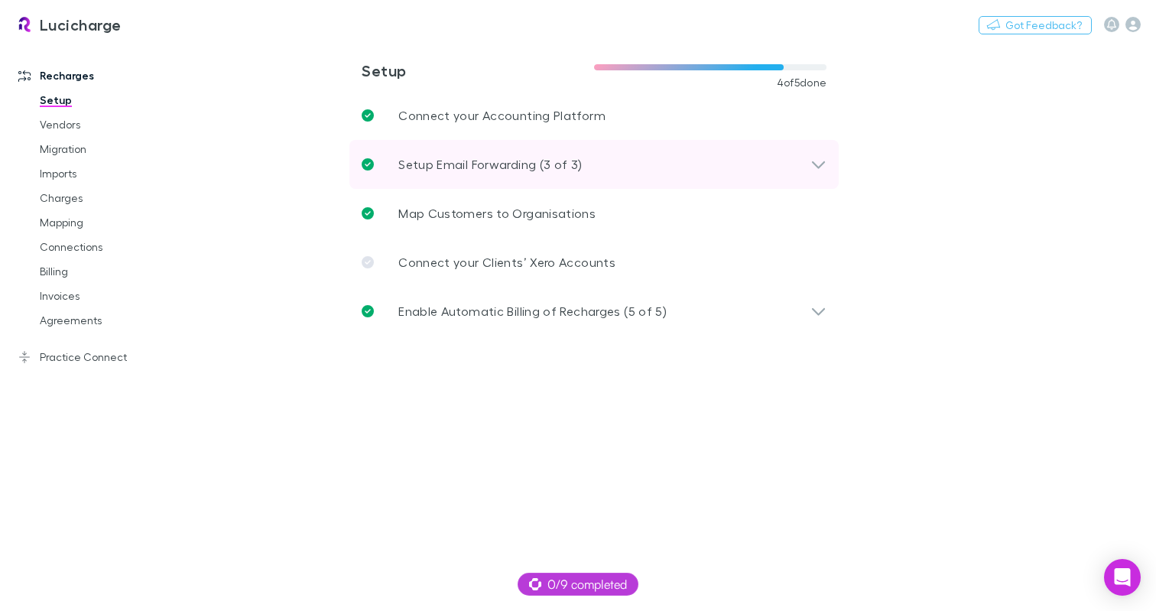
click at [700, 171] on div "Setup Email Forwarding (3 of 3)" at bounding box center [586, 164] width 449 height 18
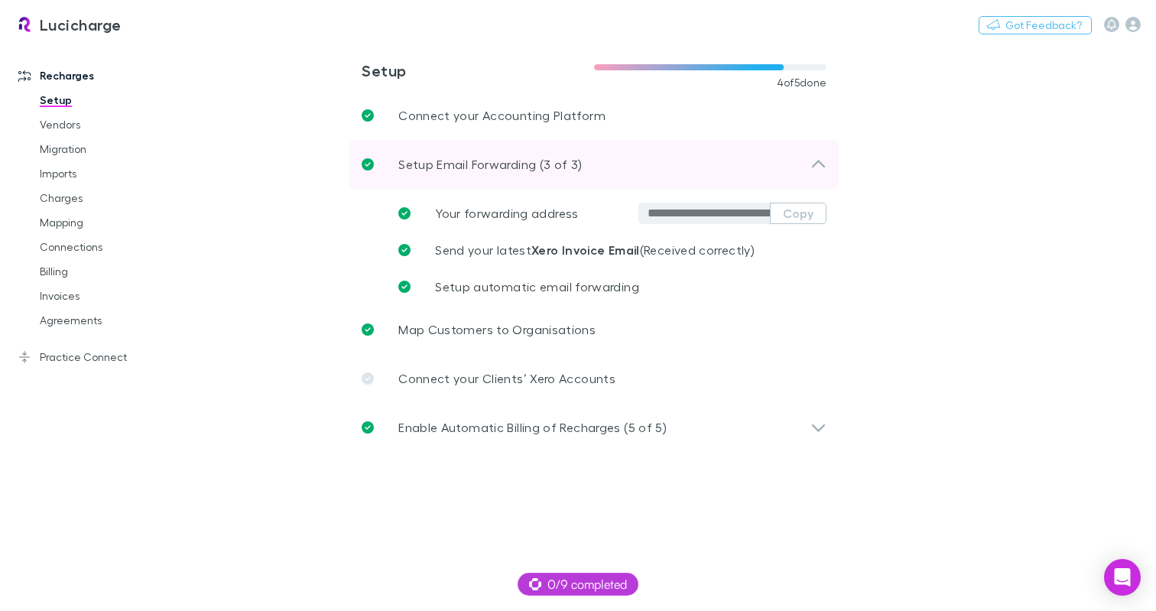
click at [531, 174] on div "Setup Email Forwarding (3 of 3)" at bounding box center [593, 164] width 489 height 49
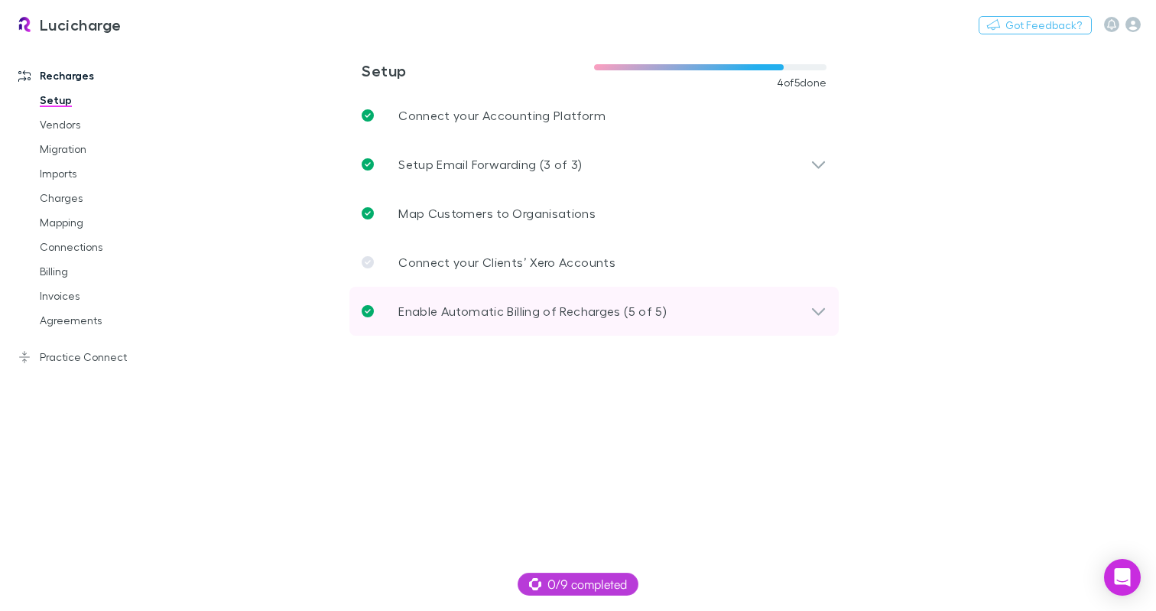
click at [469, 310] on p "Enable Automatic Billing of Recharges (5 of 5)" at bounding box center [532, 311] width 268 height 18
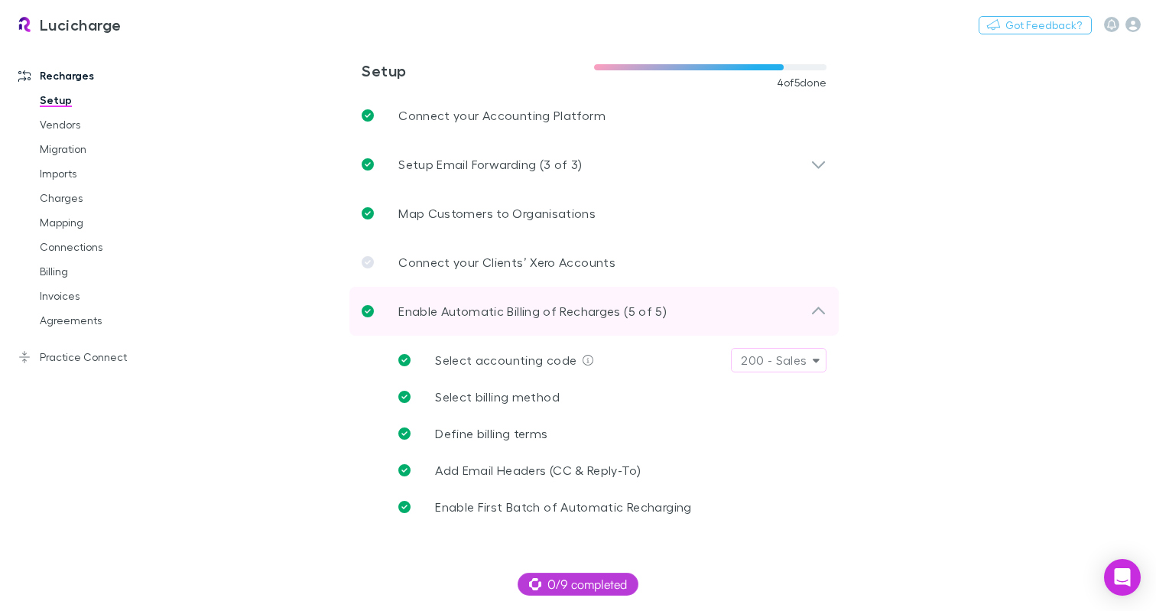
click at [466, 306] on p "Enable Automatic Billing of Recharges (5 of 5)" at bounding box center [532, 311] width 268 height 18
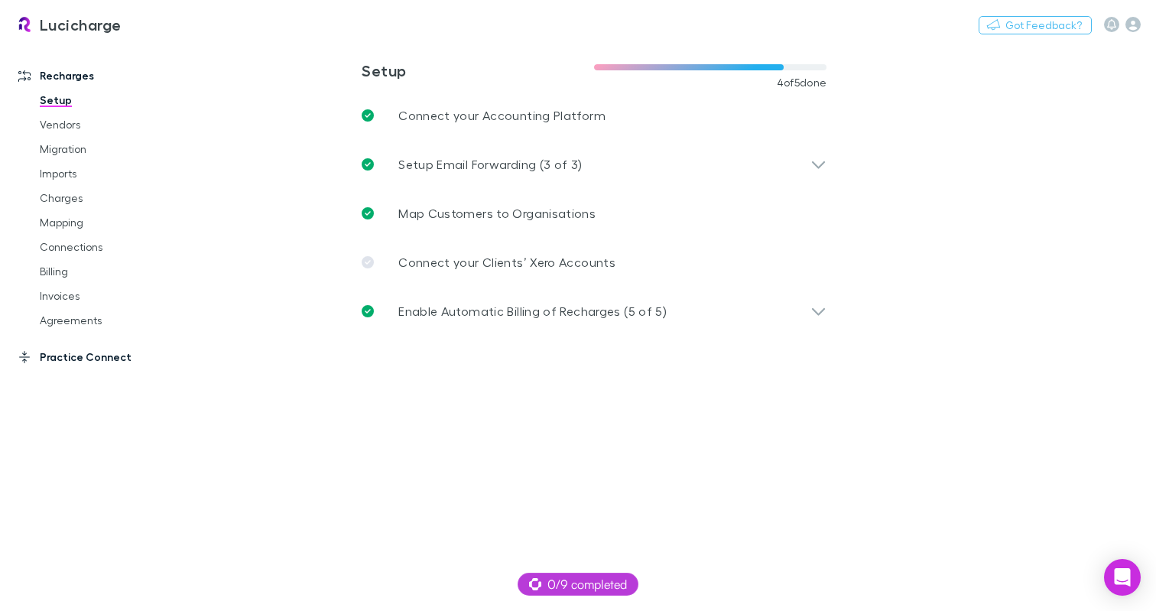
click at [57, 362] on link "Practice Connect" at bounding box center [101, 357] width 197 height 24
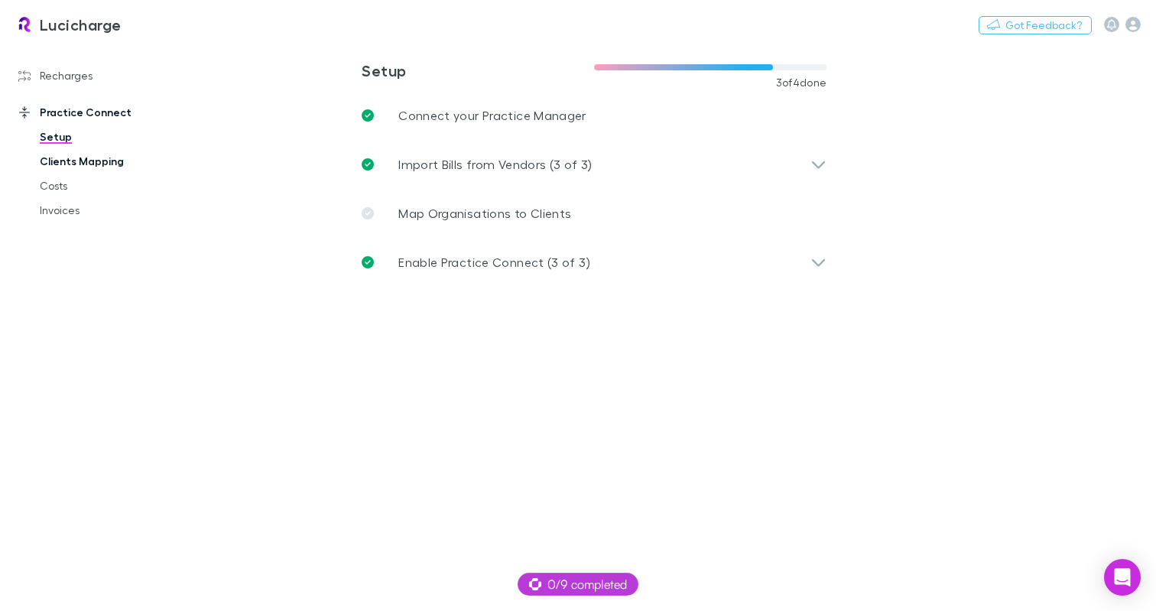
click at [67, 160] on link "Clients Mapping" at bounding box center [111, 161] width 175 height 24
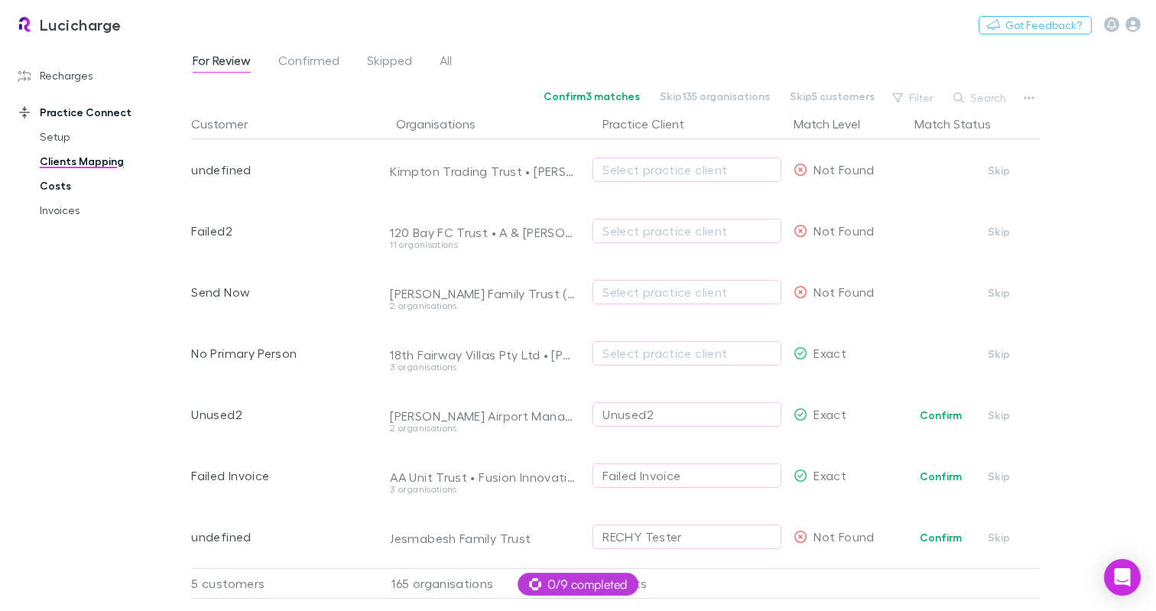
click at [53, 184] on link "Costs" at bounding box center [111, 186] width 175 height 24
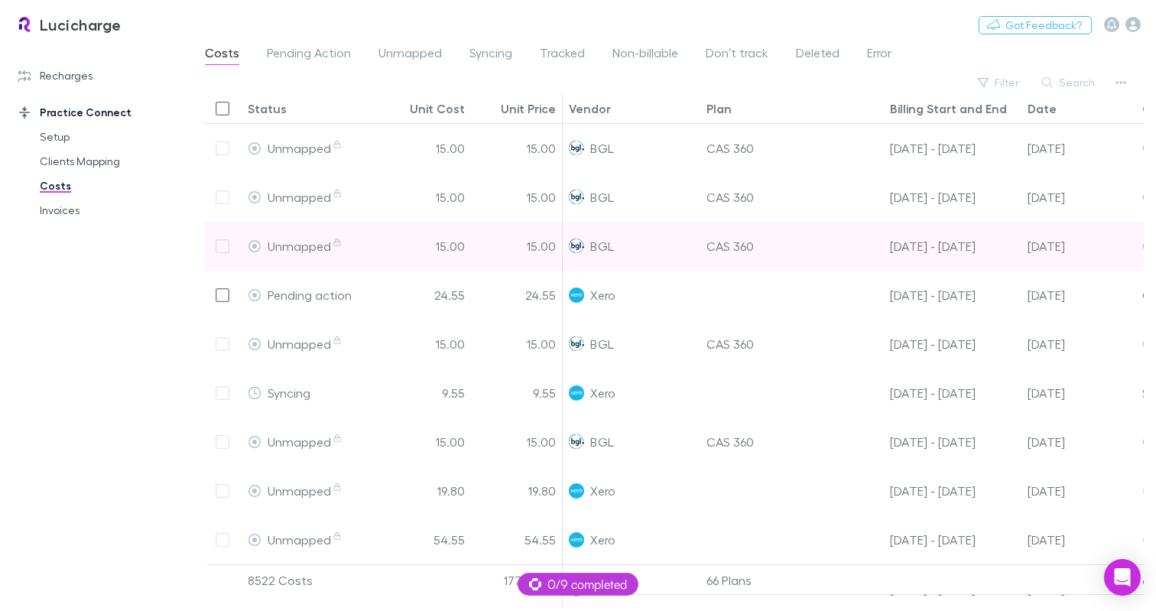
scroll to position [440, 146]
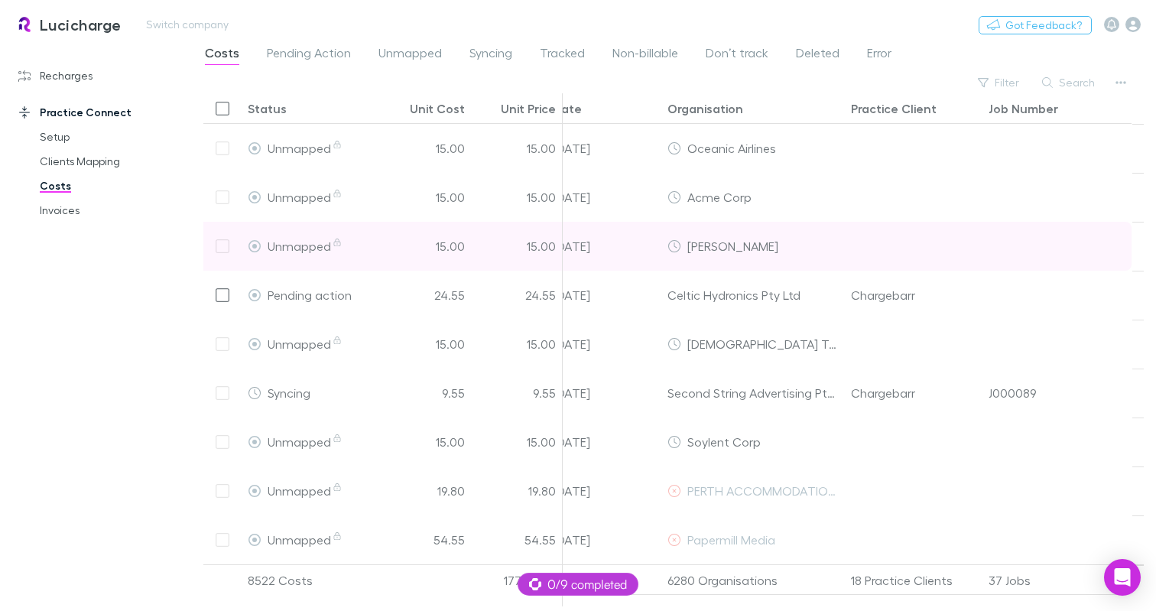
click at [964, 45] on div "Lucicharge Switch company Nothing Got Feedback?" at bounding box center [578, 24] width 1156 height 49
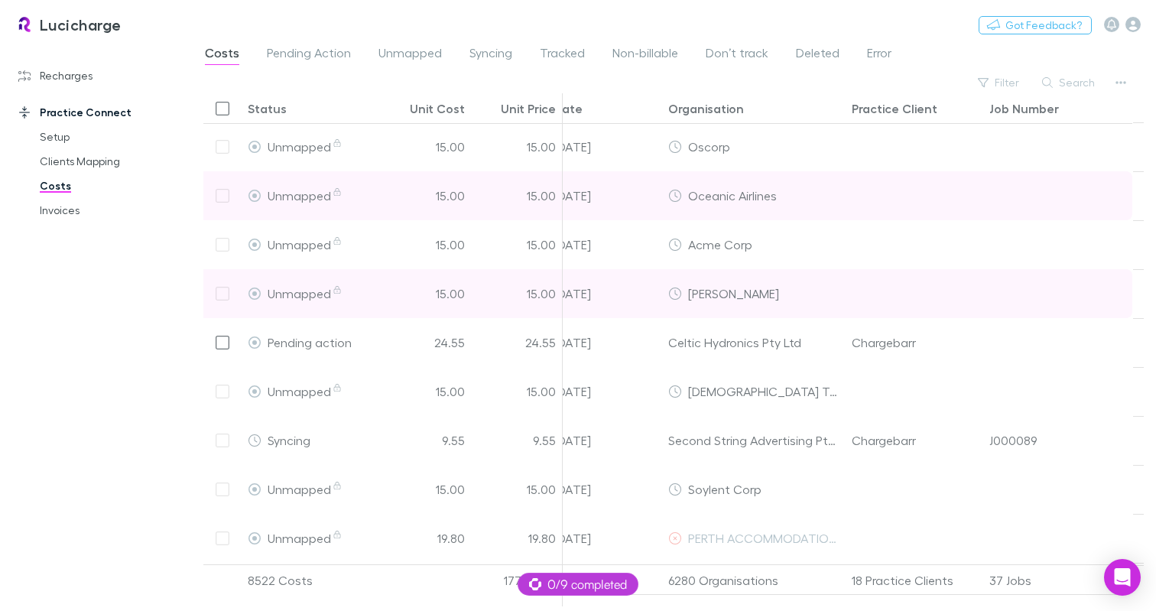
scroll to position [0, 463]
click at [1019, 194] on div at bounding box center [1052, 195] width 138 height 49
